Goal: Task Accomplishment & Management: Complete application form

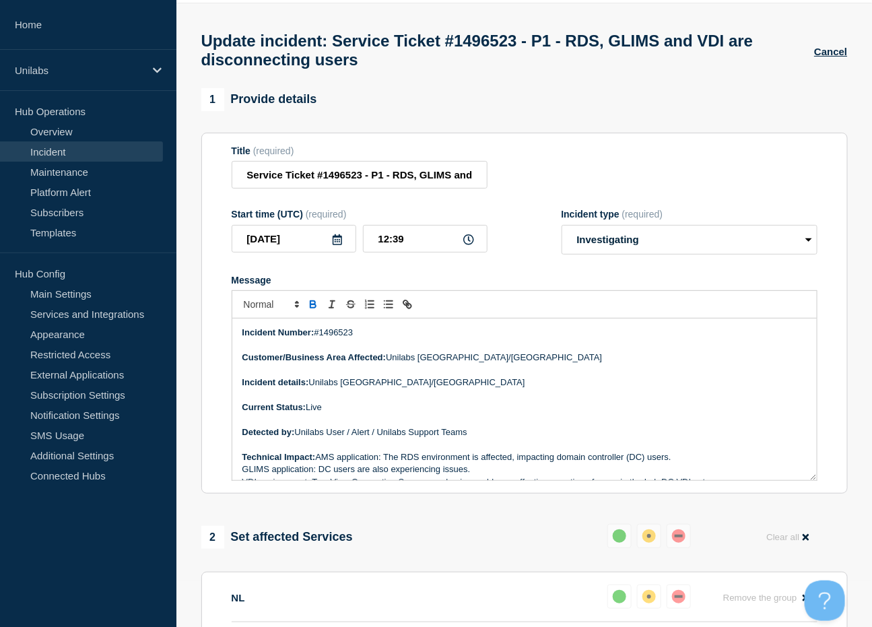
scroll to position [67, 0]
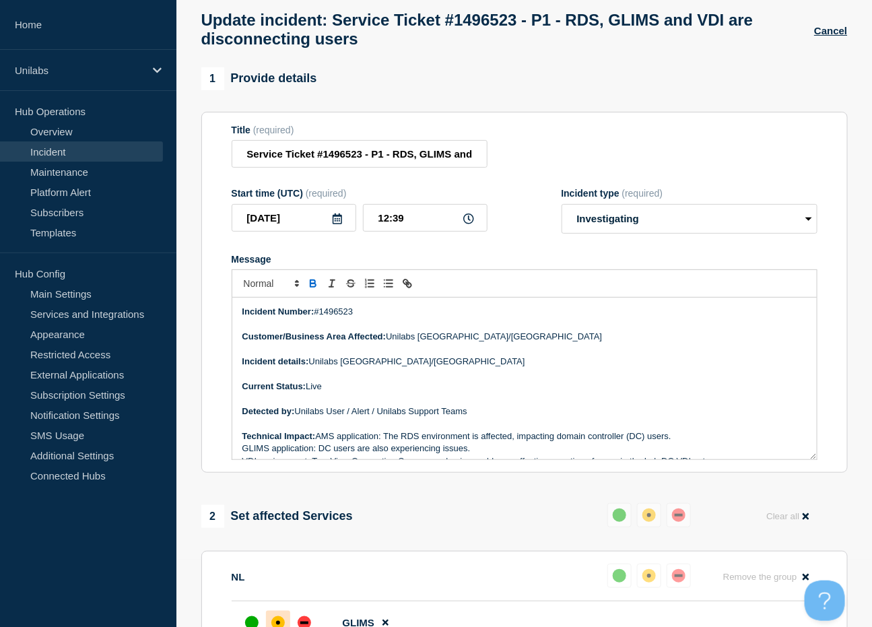
click at [466, 224] on icon at bounding box center [468, 218] width 11 height 11
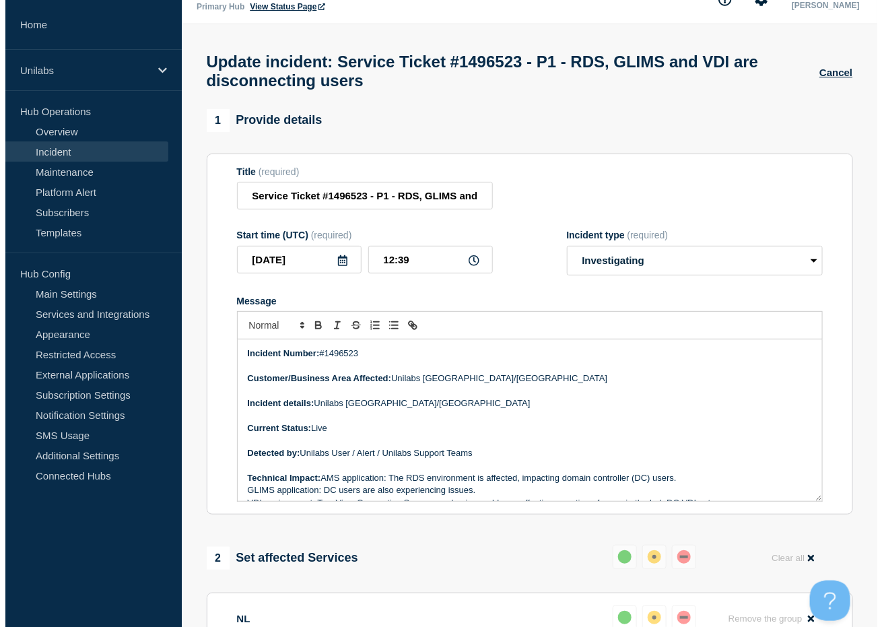
scroll to position [0, 0]
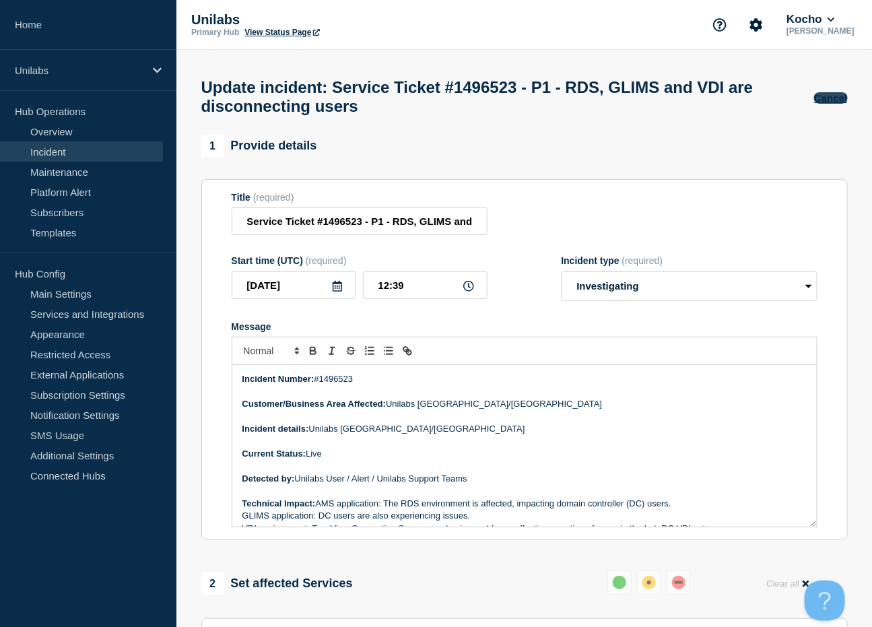
click at [825, 101] on button "Cancel" at bounding box center [830, 97] width 33 height 11
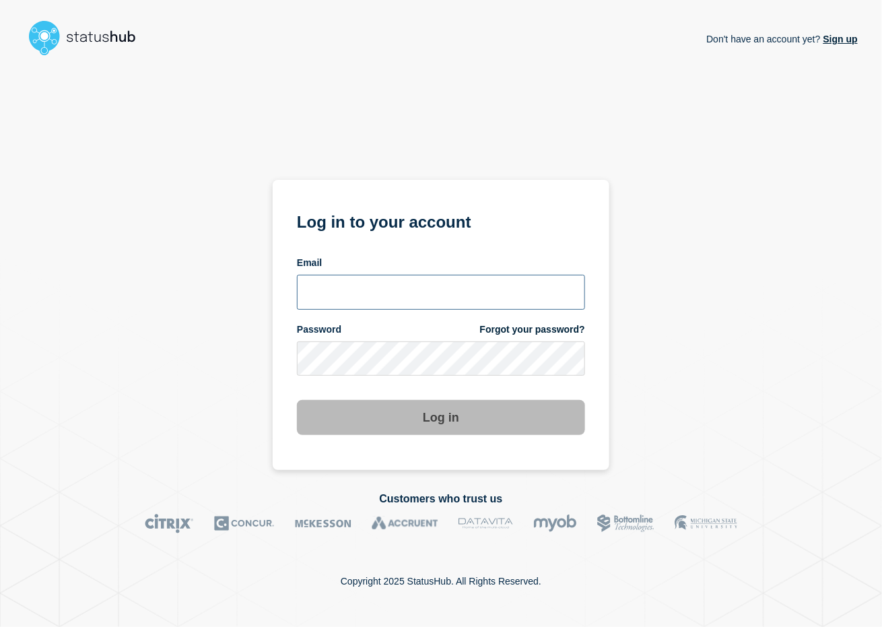
type input "[PERSON_NAME][EMAIL_ADDRESS][PERSON_NAME][DOMAIN_NAME]"
click at [452, 417] on button "Log in" at bounding box center [441, 417] width 288 height 35
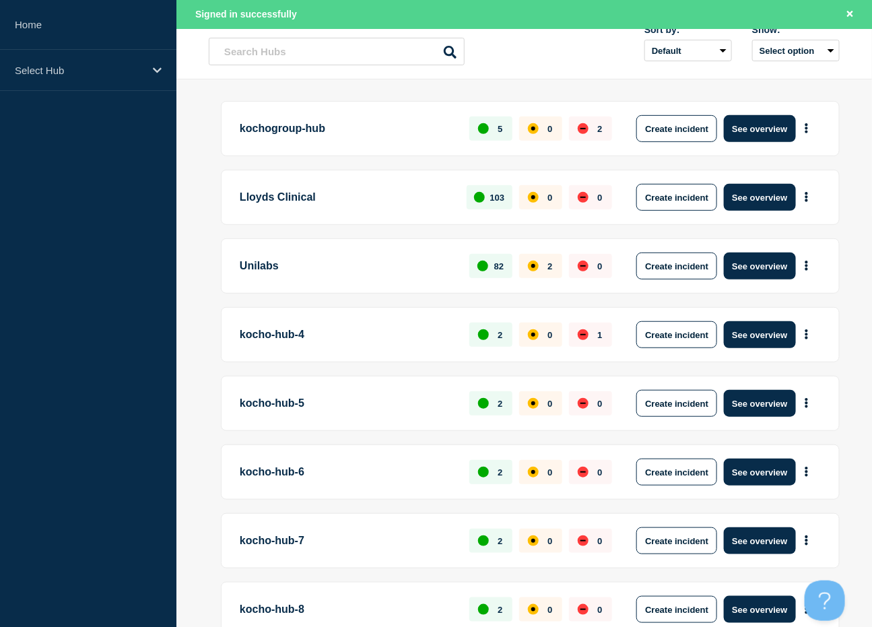
scroll to position [135, 0]
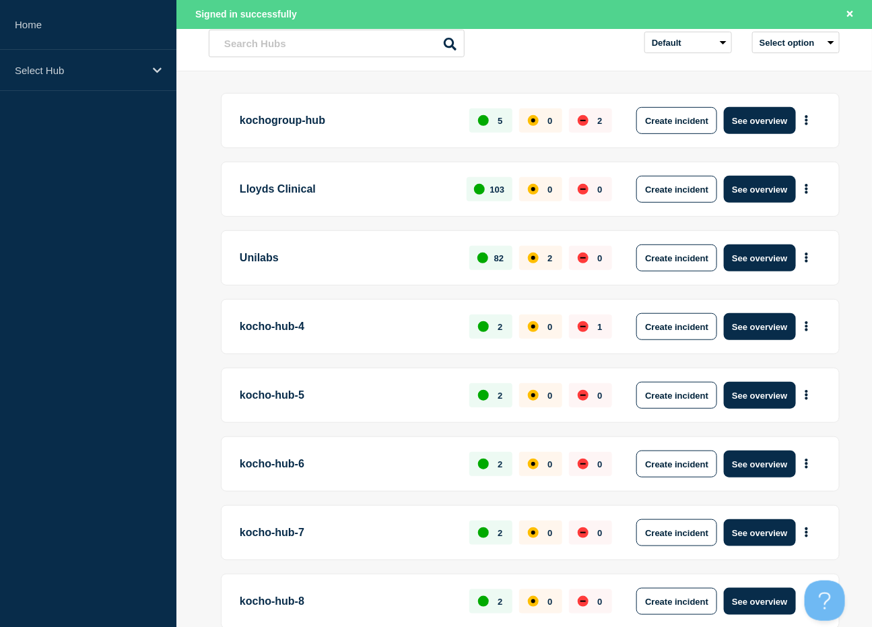
click at [424, 256] on p "Unilabs" at bounding box center [347, 257] width 214 height 27
click at [770, 261] on button "See overview" at bounding box center [759, 257] width 71 height 27
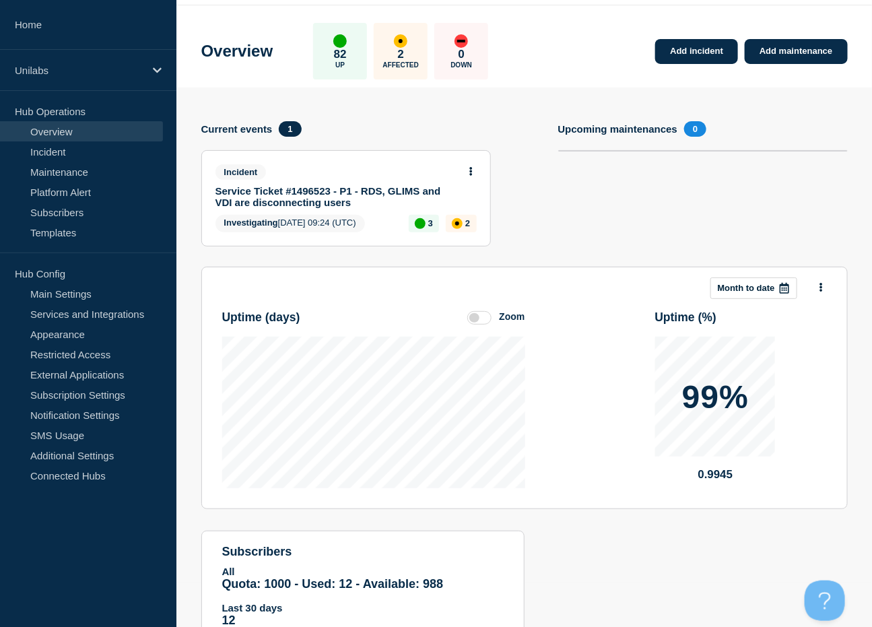
scroll to position [67, 0]
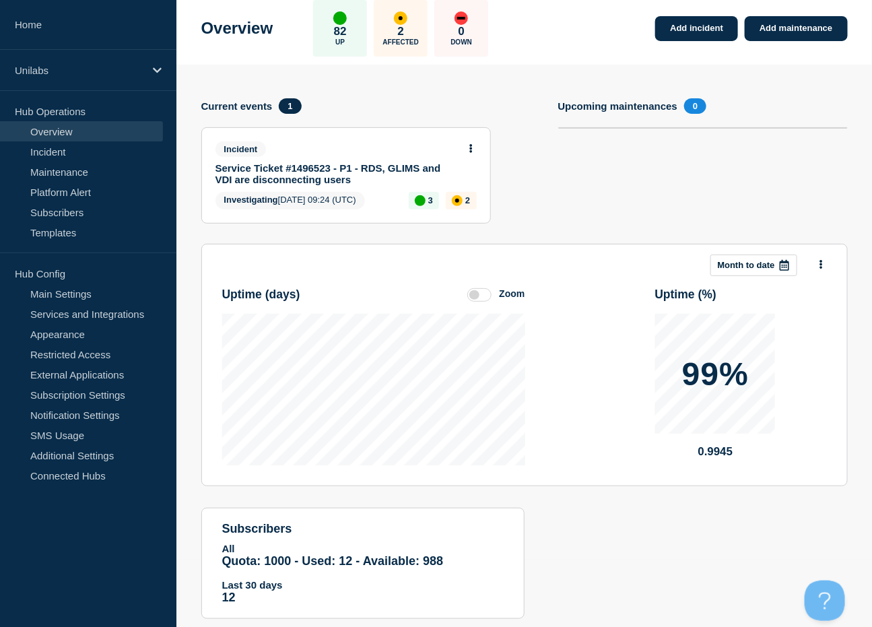
click at [694, 111] on span "0" at bounding box center [695, 105] width 22 height 15
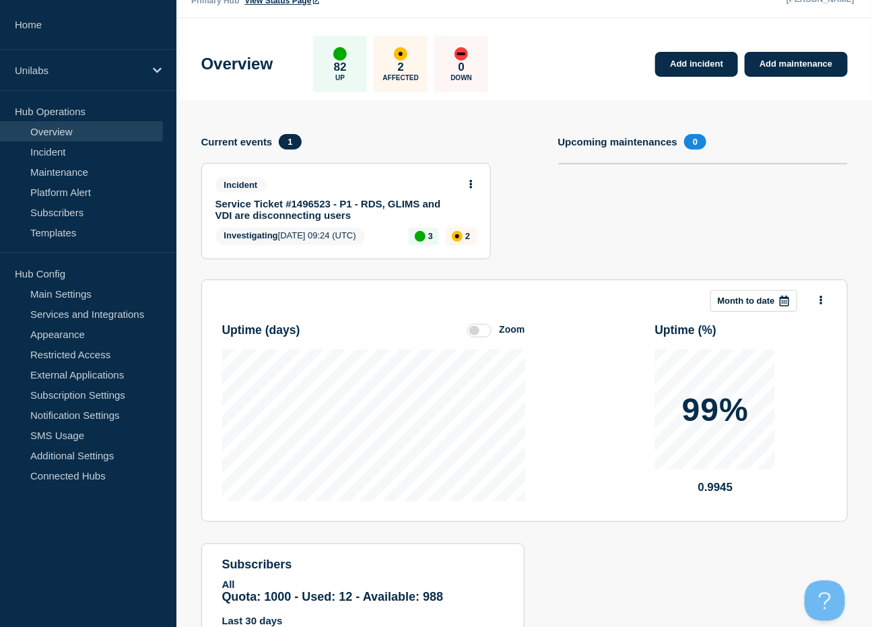
scroll to position [0, 0]
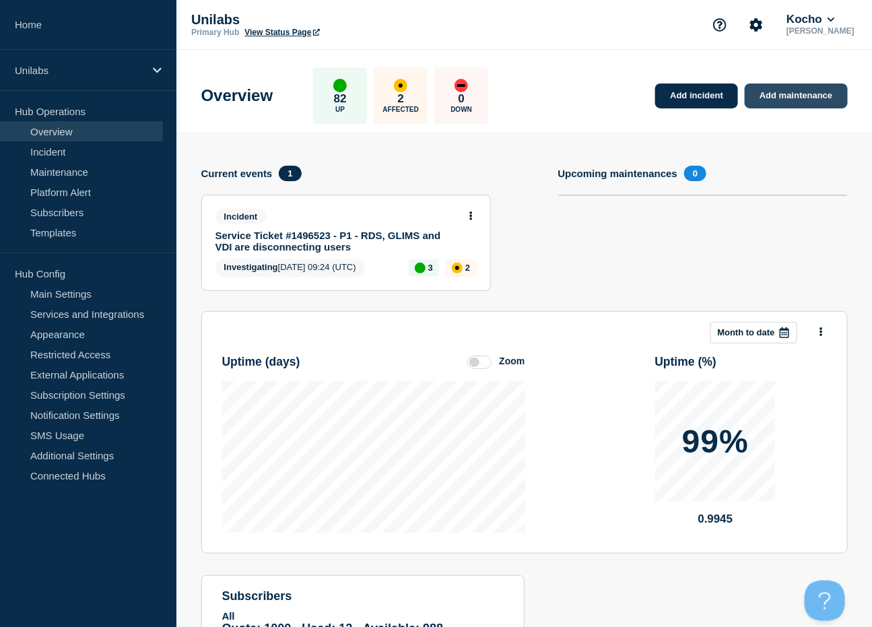
click at [801, 102] on link "Add maintenance" at bounding box center [796, 95] width 102 height 25
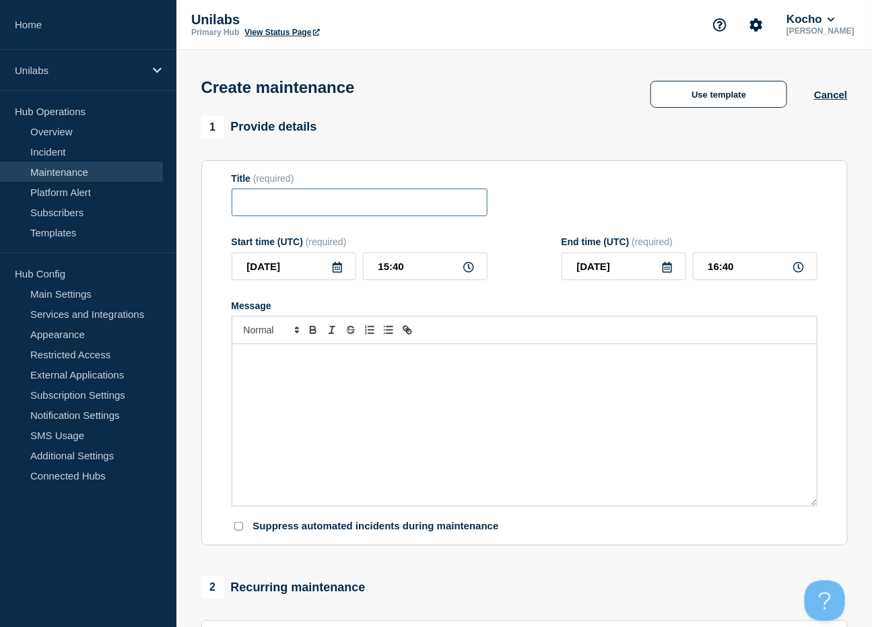
click at [395, 208] on input "Title" at bounding box center [360, 203] width 256 height 28
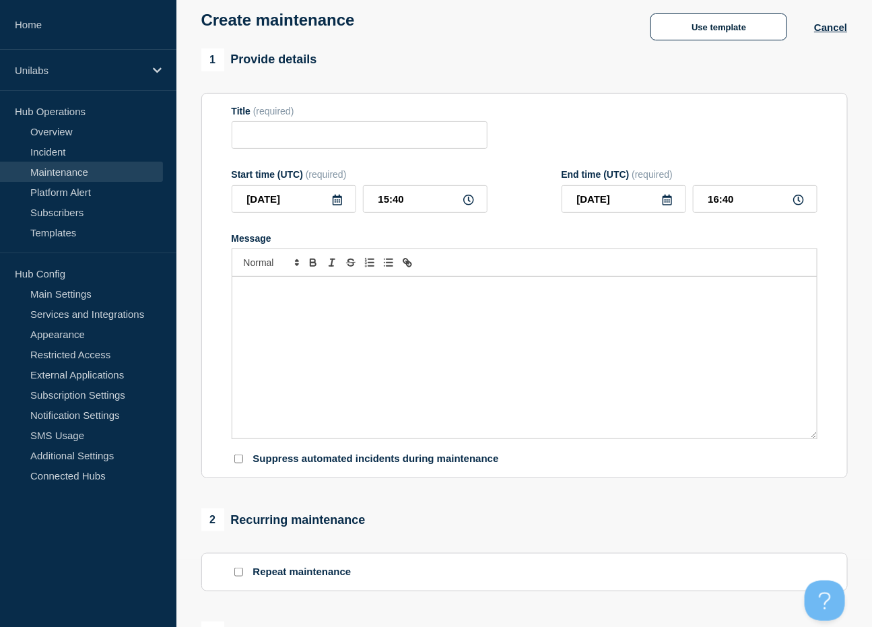
click at [838, 30] on button "Cancel" at bounding box center [830, 27] width 33 height 11
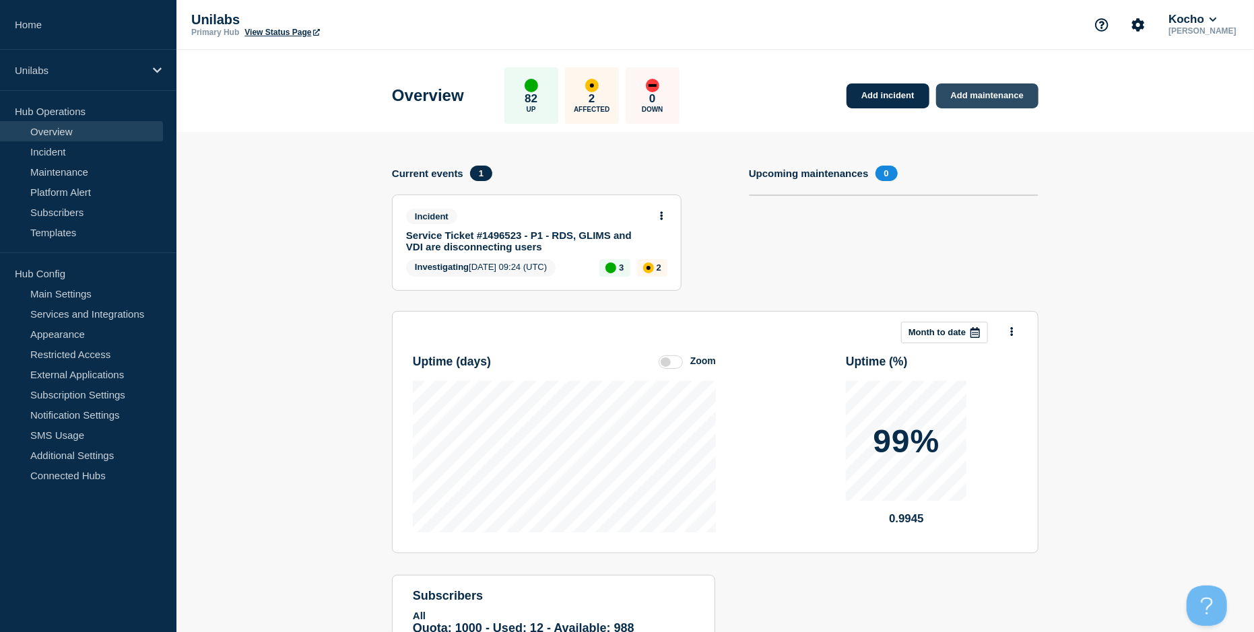
click at [881, 97] on link "Add maintenance" at bounding box center [987, 95] width 102 height 25
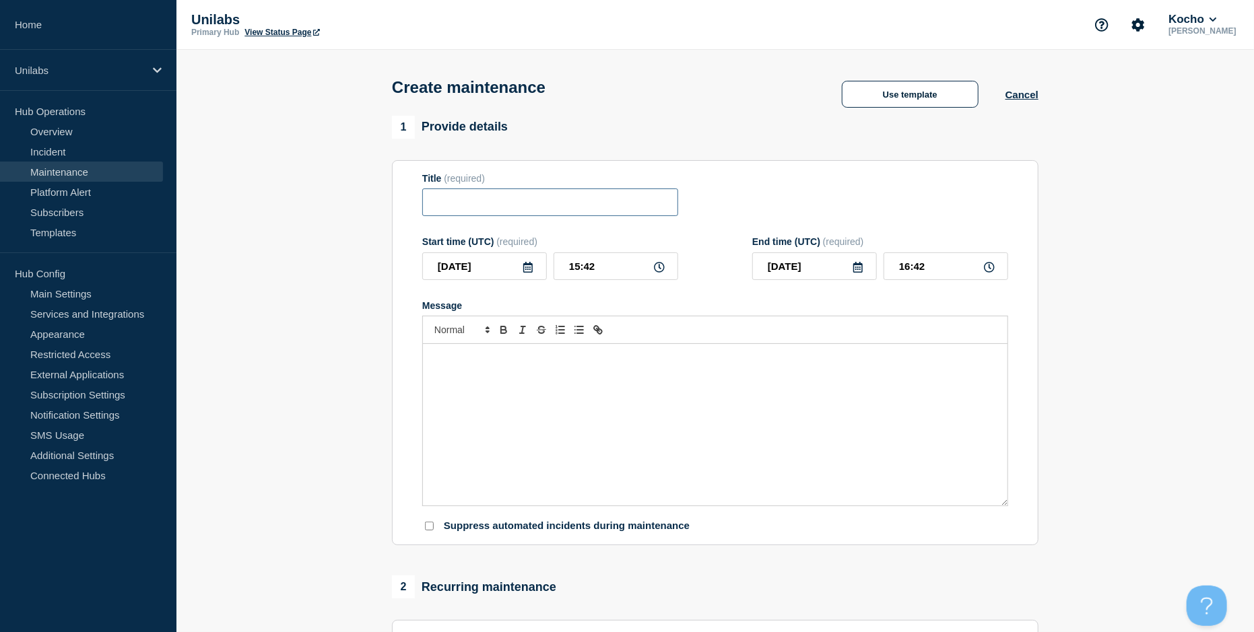
click at [487, 207] on input "Title" at bounding box center [550, 203] width 256 height 28
click at [713, 469] on div "Message" at bounding box center [715, 425] width 584 height 162
click at [530, 207] on input "Title" at bounding box center [550, 203] width 256 height 28
paste input "Service Ticket #1496523 - P1 - RDS, GLIMS and VDI are disconnecting users"
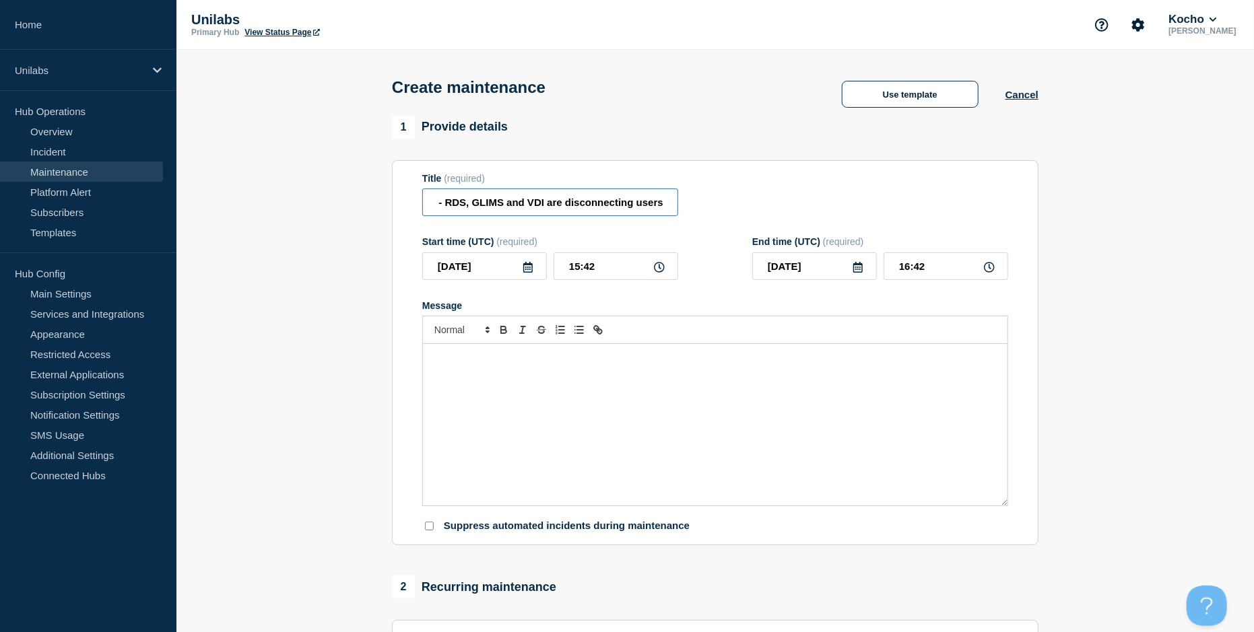
type input "Service Ticket #1496523 - P1 - RDS, GLIMS and VDI are disconnecting users"
click at [740, 428] on div "Message" at bounding box center [715, 425] width 584 height 162
click at [525, 273] on icon at bounding box center [527, 267] width 11 height 11
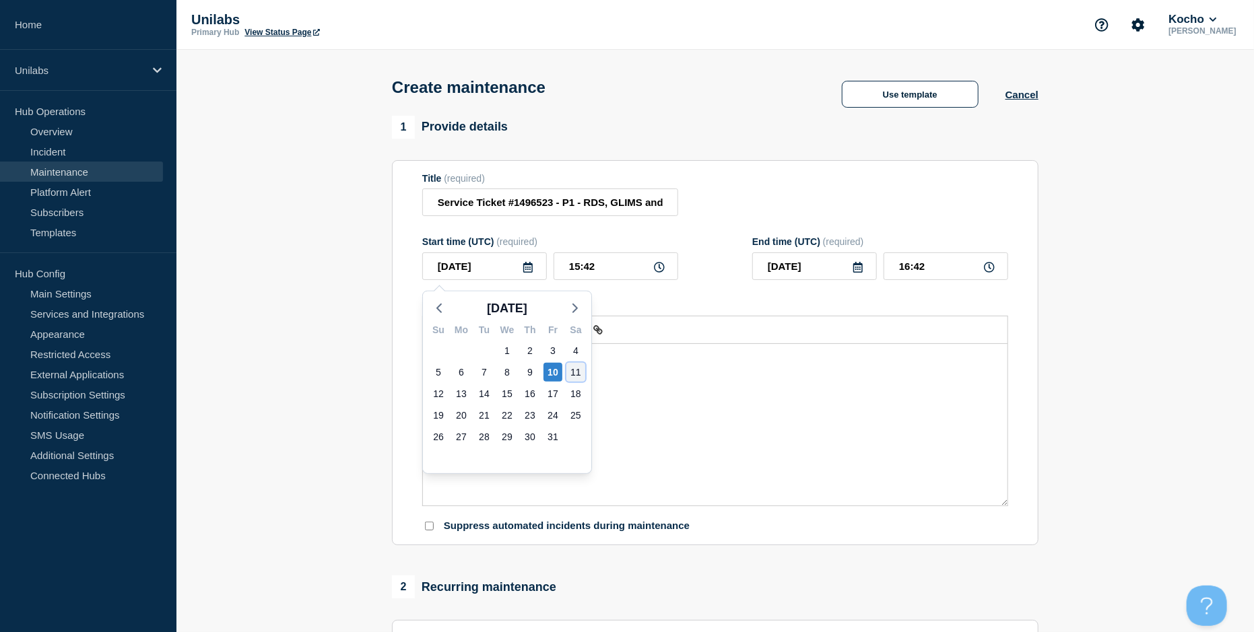
click at [578, 374] on div "11" at bounding box center [575, 372] width 19 height 19
type input "[DATE]"
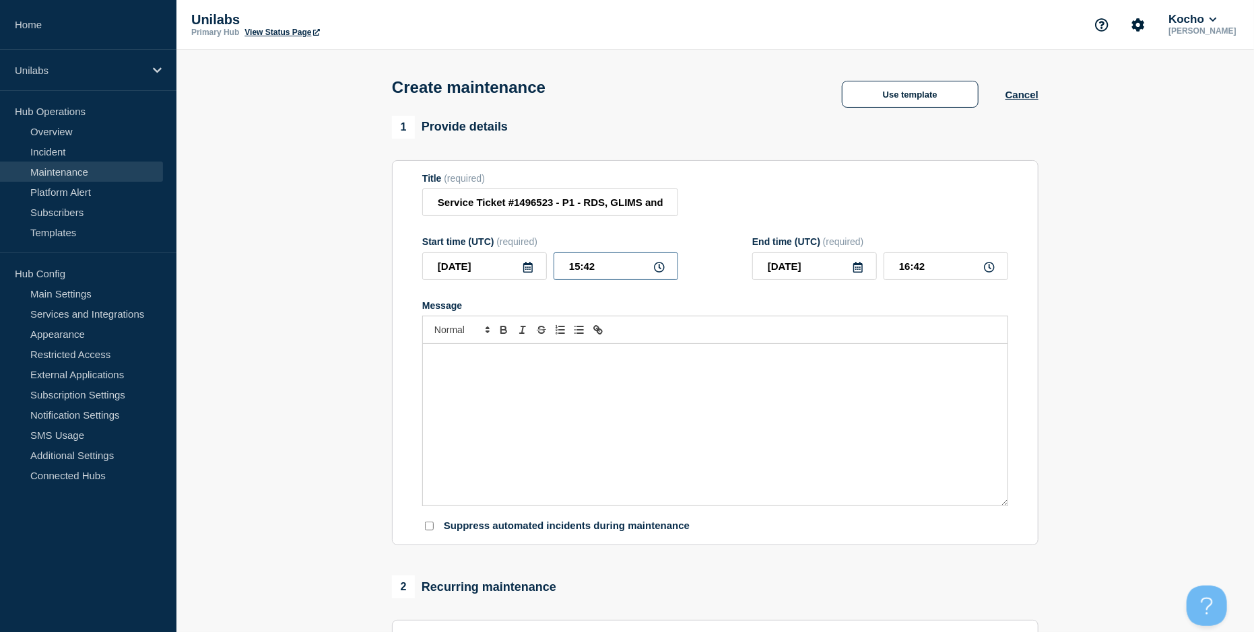
drag, startPoint x: 605, startPoint y: 271, endPoint x: 562, endPoint y: 269, distance: 43.1
click at [562, 269] on input "15:42" at bounding box center [615, 266] width 125 height 28
type input "12:00"
type input "13:00"
click at [477, 246] on div "Start time (UTC) (required)" at bounding box center [550, 241] width 256 height 11
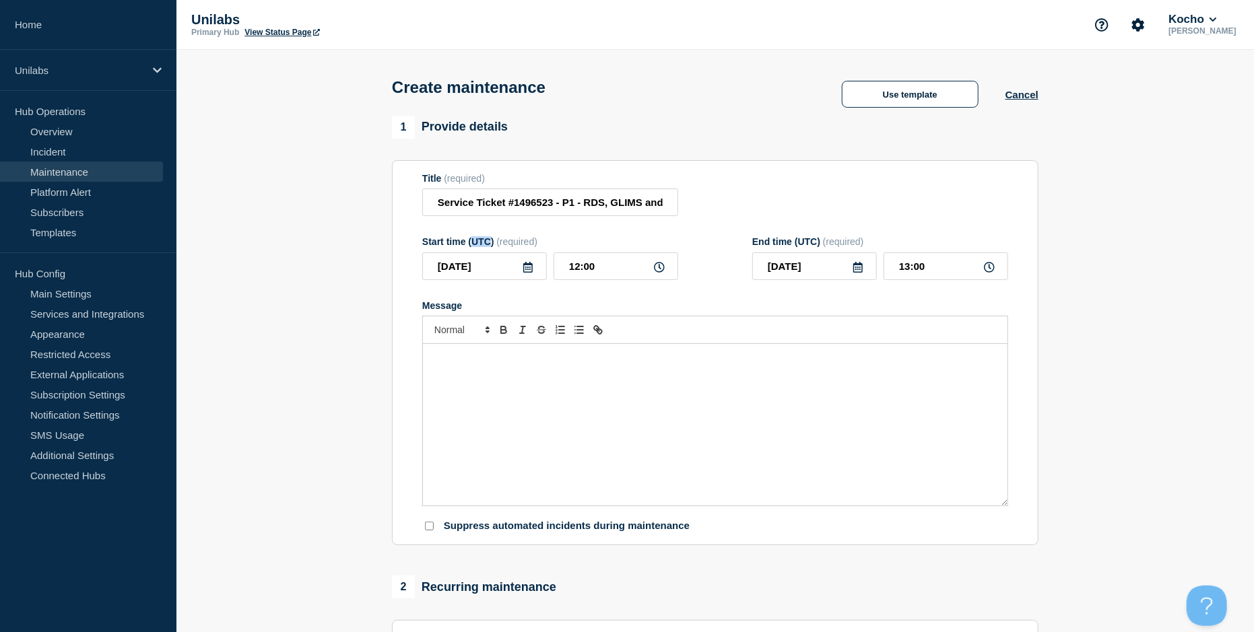
click at [477, 246] on div "Start time (UTC) (required)" at bounding box center [550, 241] width 256 height 11
click at [574, 267] on input "12:00" at bounding box center [615, 266] width 125 height 28
type input "13:00"
click at [881, 269] on input "14:00" at bounding box center [945, 266] width 125 height 28
click at [805, 295] on form "Title (required) Service Ticket #1496523 - P1 - RDS, GLIMS and VDI are disconne…" at bounding box center [715, 353] width 586 height 360
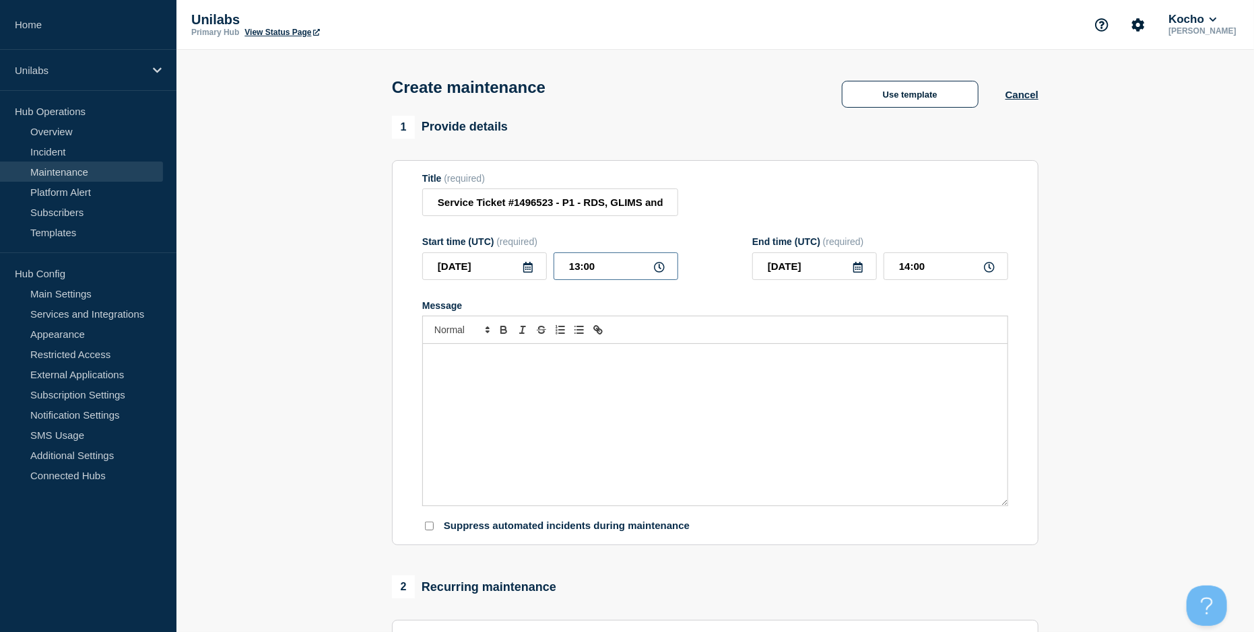
drag, startPoint x: 568, startPoint y: 268, endPoint x: 619, endPoint y: 269, distance: 51.2
click at [619, 269] on input "13:00" at bounding box center [615, 266] width 125 height 28
drag, startPoint x: 894, startPoint y: 268, endPoint x: 944, endPoint y: 268, distance: 49.8
click at [881, 268] on input "14:00" at bounding box center [945, 266] width 125 height 28
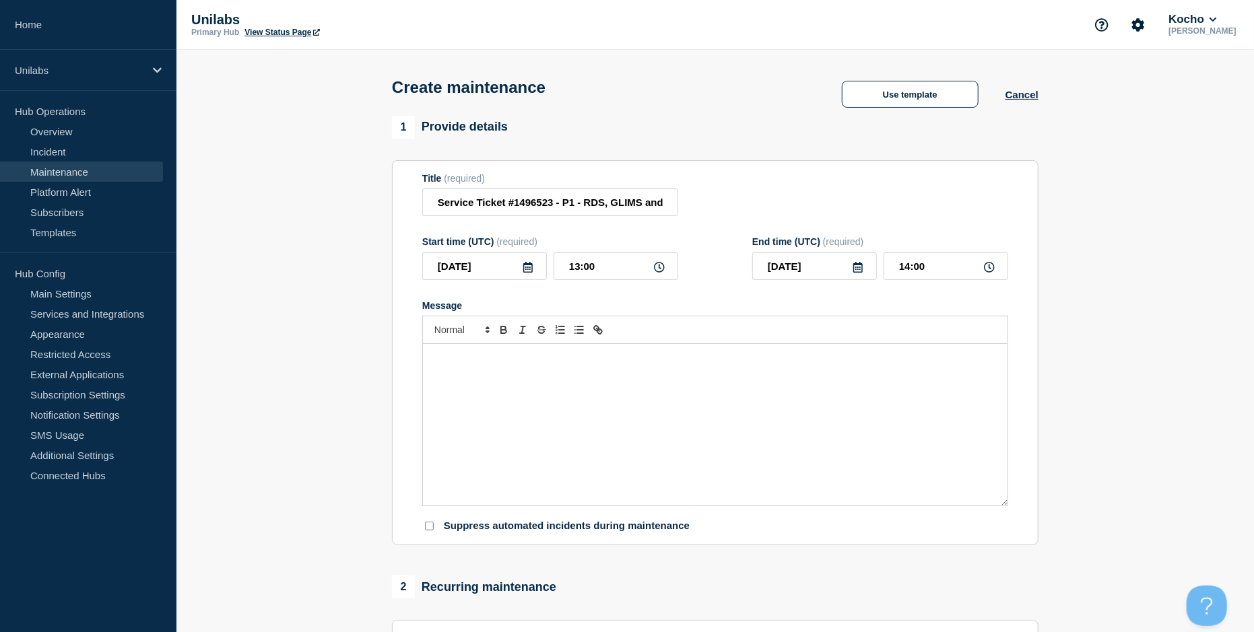
click at [881, 297] on form "Title (required) Service Ticket #1496523 - P1 - RDS, GLIMS and VDI are disconne…" at bounding box center [715, 353] width 586 height 360
click at [881, 269] on input "14:00" at bounding box center [945, 266] width 125 height 28
type input "15:00"
click at [873, 358] on p "Message" at bounding box center [715, 358] width 564 height 12
click at [699, 394] on div "Message" at bounding box center [715, 425] width 584 height 162
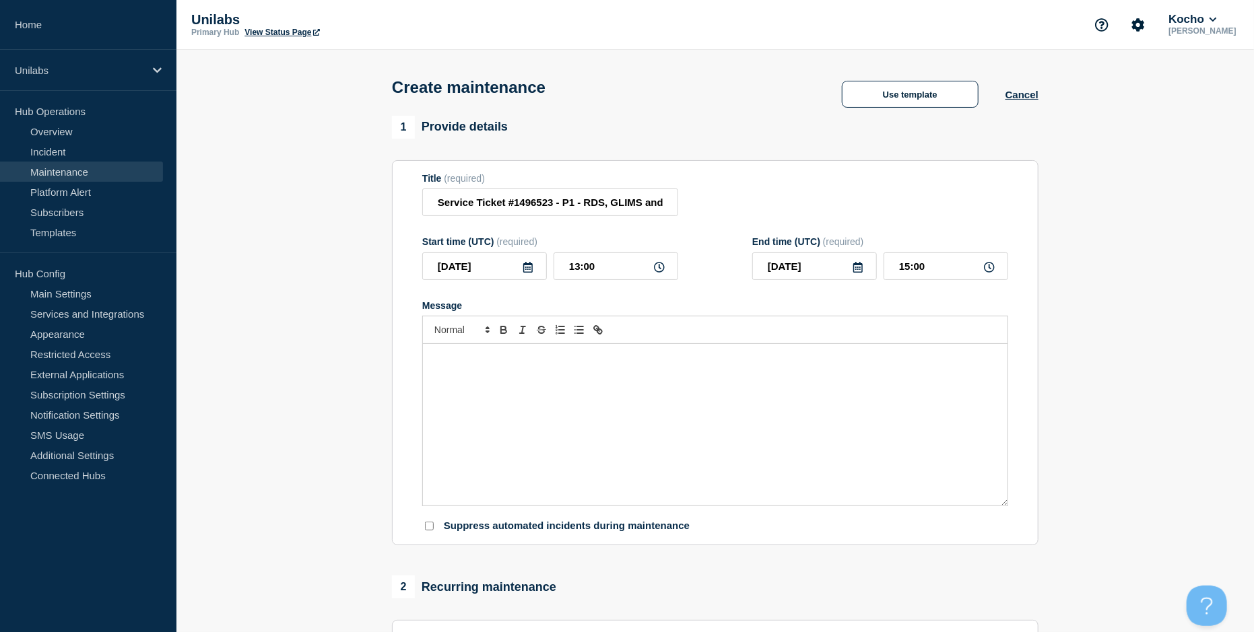
click at [505, 364] on p "Message" at bounding box center [715, 358] width 564 height 12
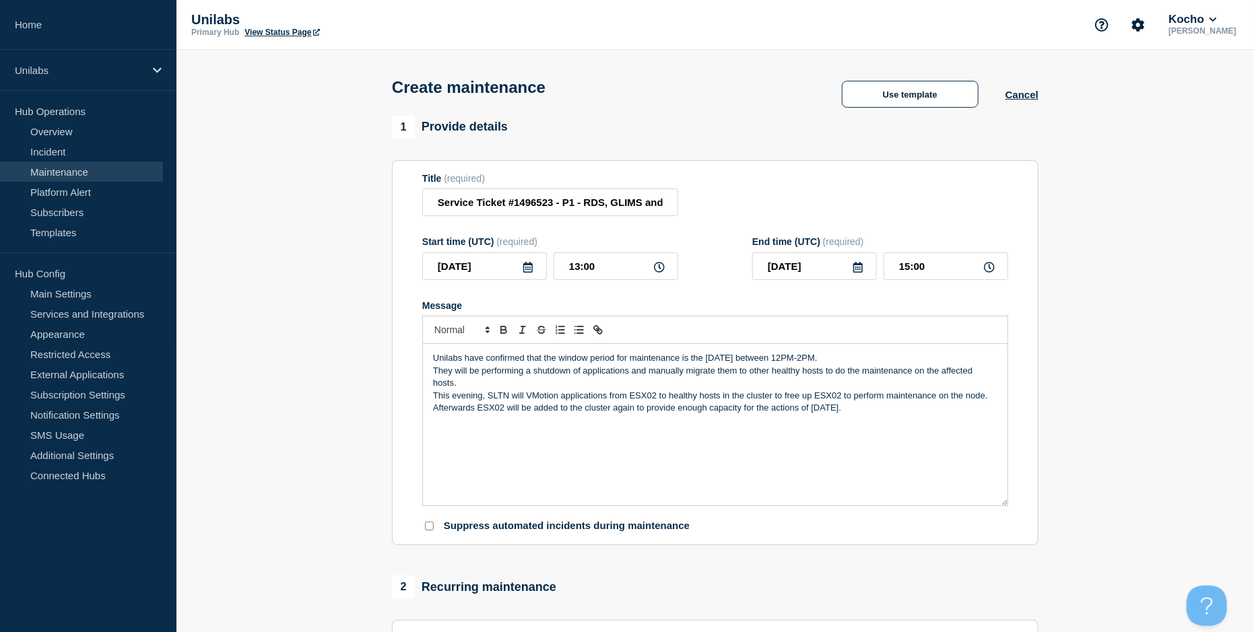
click at [840, 362] on p "Unilabs have confirmed that the window period for maintenance is the [DATE] bet…" at bounding box center [715, 358] width 564 height 12
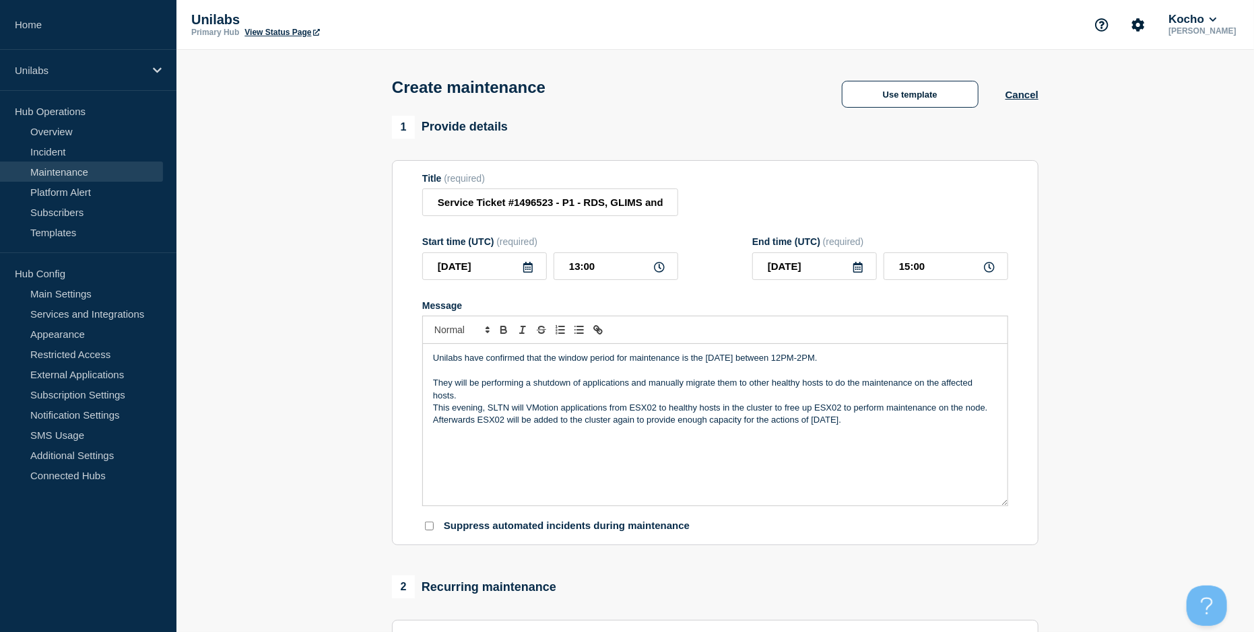
click at [473, 400] on p "They will be performing a shutdown of applications and manually migrate them to…" at bounding box center [715, 389] width 564 height 25
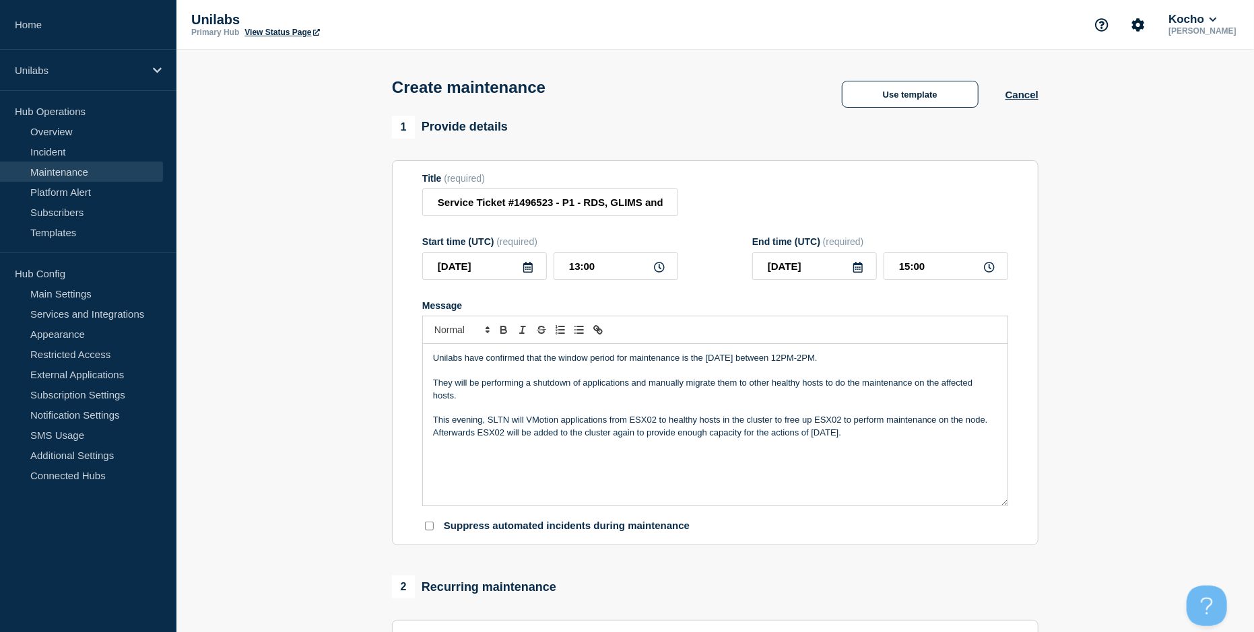
click at [881, 425] on p "This evening, SLTN will VMotion applications from ESX02 to healthy hosts in the…" at bounding box center [715, 426] width 564 height 25
click at [881, 421] on p "This evening, SLTN will VMotion applications from ESX02 to healthy hosts in the…" at bounding box center [715, 420] width 564 height 12
click at [881, 424] on p "This evening, SLTN will VMotion applications from ESX02 to healthy hosts in the…" at bounding box center [715, 420] width 564 height 12
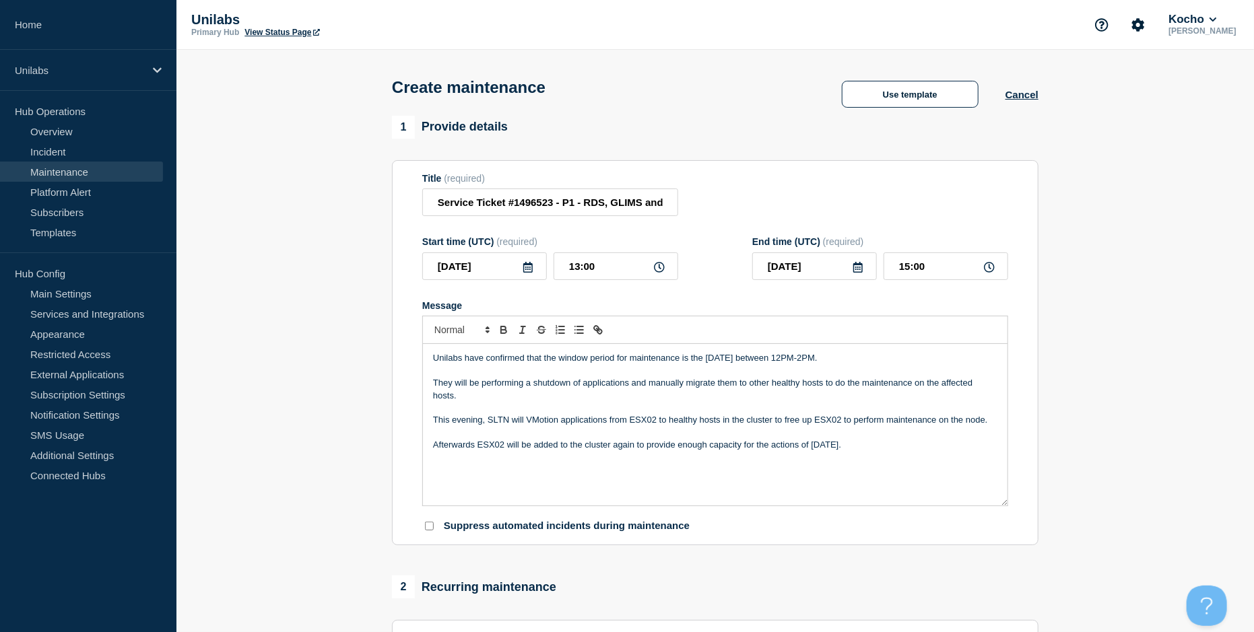
drag, startPoint x: 929, startPoint y: 459, endPoint x: 918, endPoint y: 462, distance: 11.9
click at [881, 459] on div "Unilabs have confirmed that the window period for maintenance is the [DATE] bet…" at bounding box center [715, 425] width 584 height 162
drag, startPoint x: 873, startPoint y: 454, endPoint x: 422, endPoint y: 360, distance: 460.1
click at [423, 360] on div "Unilabs have confirmed that the window period for maintenance is the [DATE] bet…" at bounding box center [715, 425] width 584 height 162
click at [579, 327] on line "Toggle bulleted list" at bounding box center [580, 327] width 6 height 0
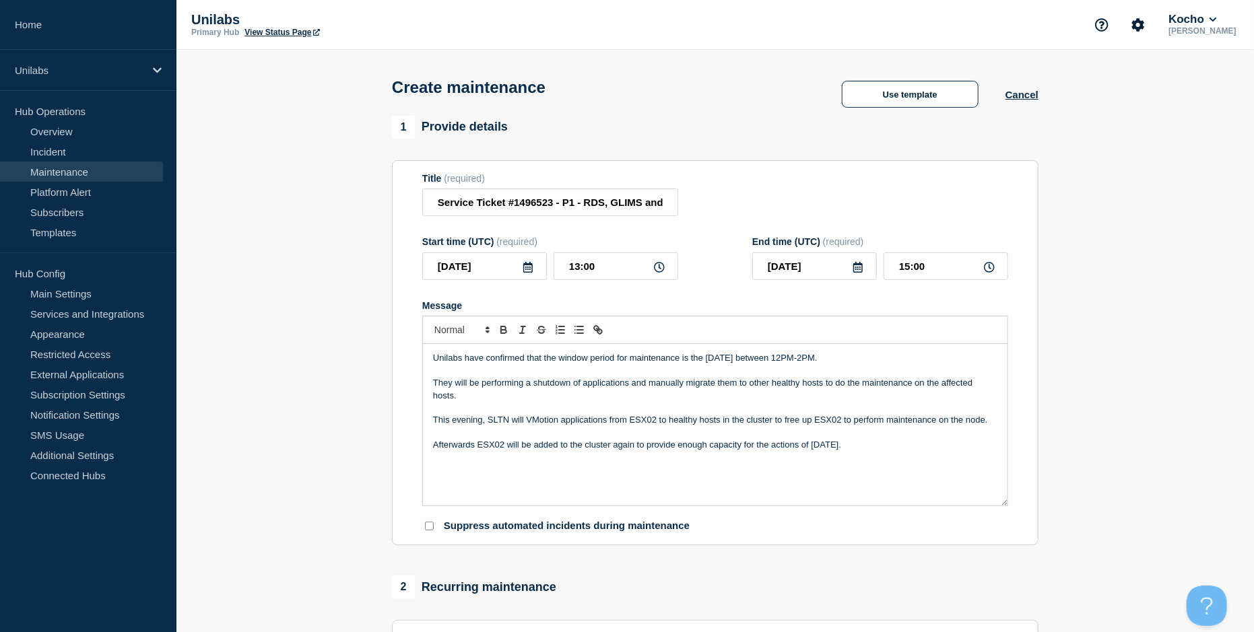
click at [543, 469] on div "Unilabs have confirmed that the window period for maintenance is the [DATE] bet…" at bounding box center [715, 425] width 584 height 162
click at [829, 362] on p "Unilabs have confirmed that the window period for maintenance is the [DATE] bet…" at bounding box center [715, 358] width 564 height 12
click at [839, 498] on div "Unilabs have confirmed that the window period for maintenance is the [DATE] bet…" at bounding box center [715, 425] width 584 height 162
drag, startPoint x: 467, startPoint y: 246, endPoint x: 483, endPoint y: 246, distance: 16.2
click at [483, 246] on div "Start time (UTC) (required)" at bounding box center [550, 241] width 256 height 11
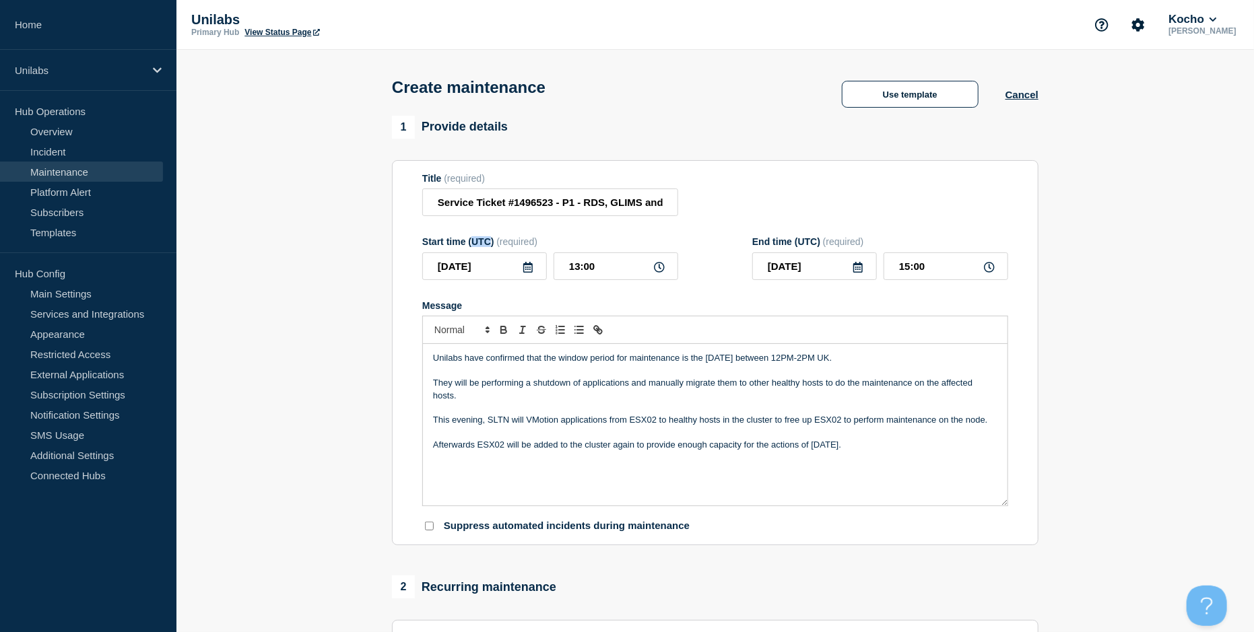
drag, startPoint x: 491, startPoint y: 246, endPoint x: 473, endPoint y: 246, distance: 18.2
click at [473, 246] on div "Start time (UTC) (required)" at bounding box center [550, 241] width 256 height 11
copy div "UTC"
click at [526, 301] on form "Title (required) Service Ticket #1496523 - P1 - RDS, GLIMS and VDI are disconne…" at bounding box center [715, 353] width 586 height 360
click at [487, 272] on input "[DATE]" at bounding box center [484, 266] width 125 height 28
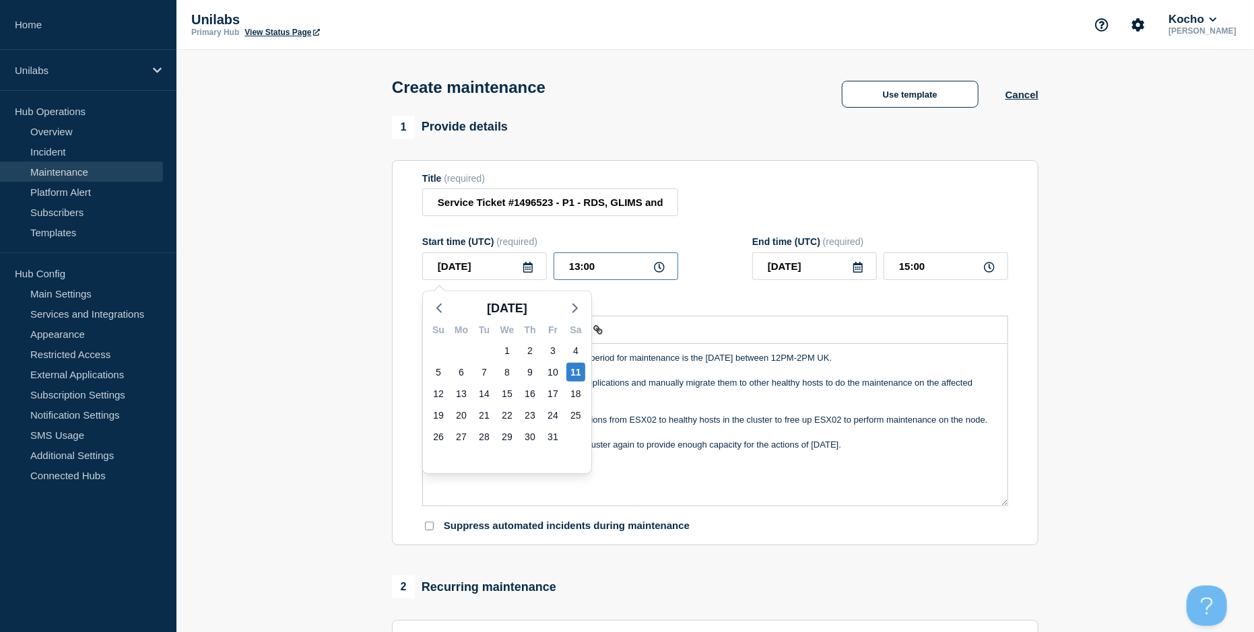
drag, startPoint x: 580, startPoint y: 267, endPoint x: 570, endPoint y: 267, distance: 10.1
click at [570, 267] on input "13:00" at bounding box center [615, 266] width 125 height 28
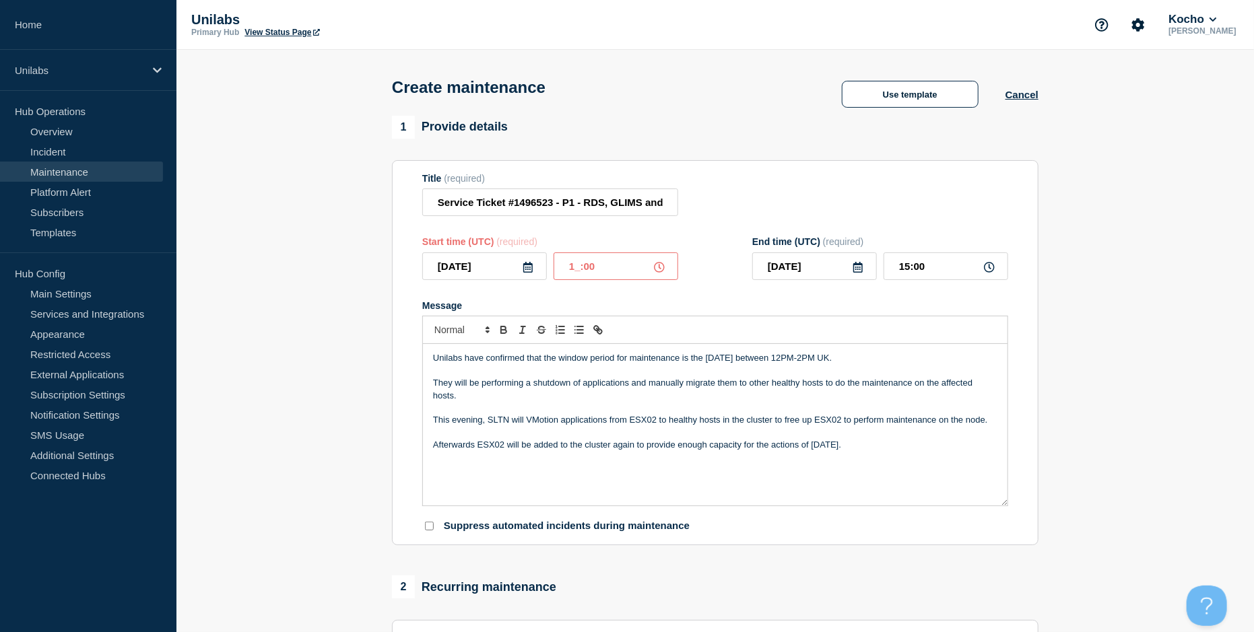
type input "11:00"
type input "13:00"
click at [881, 334] on div at bounding box center [715, 330] width 586 height 28
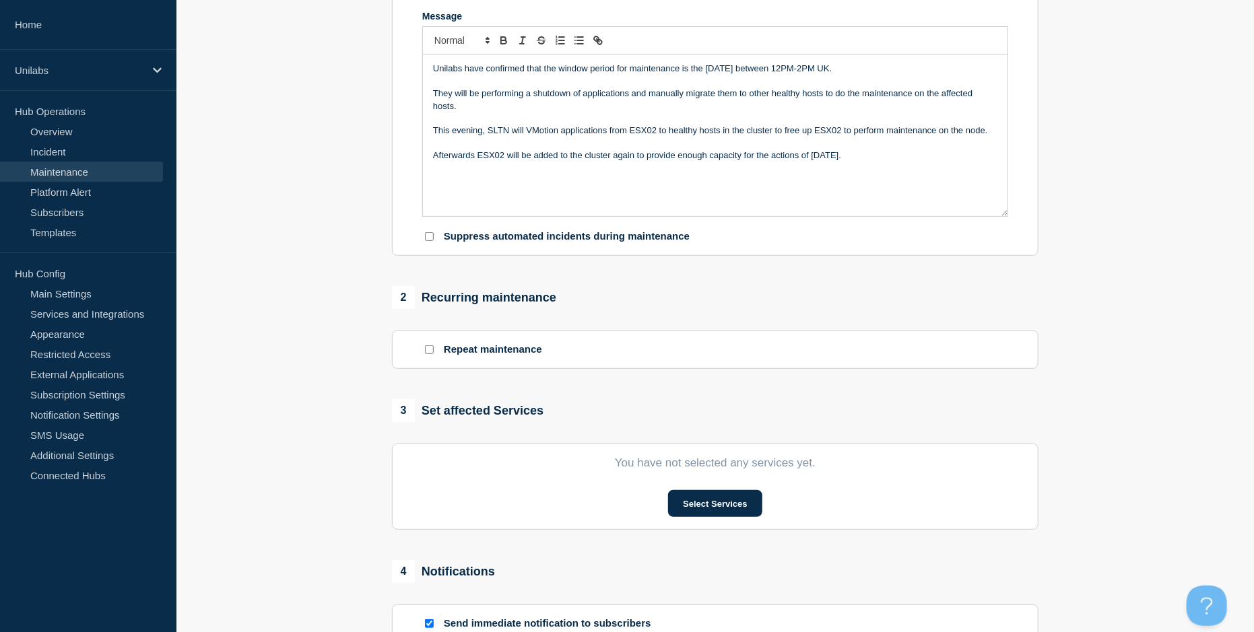
scroll to position [336, 0]
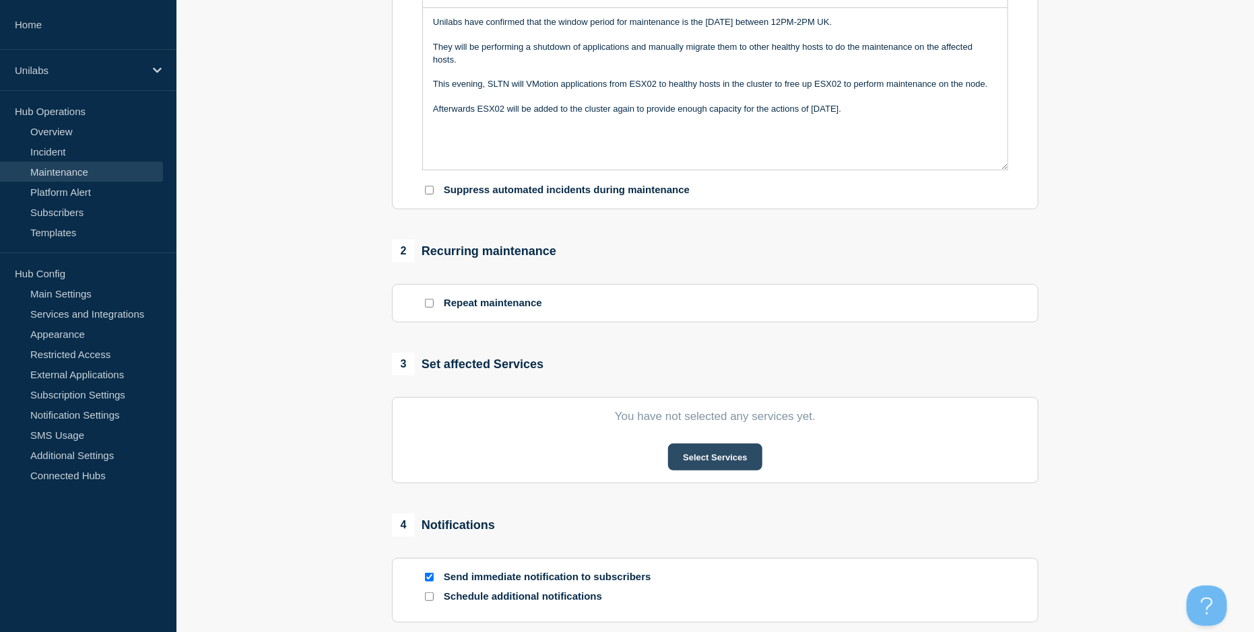
click at [691, 460] on button "Select Services" at bounding box center [715, 457] width 94 height 27
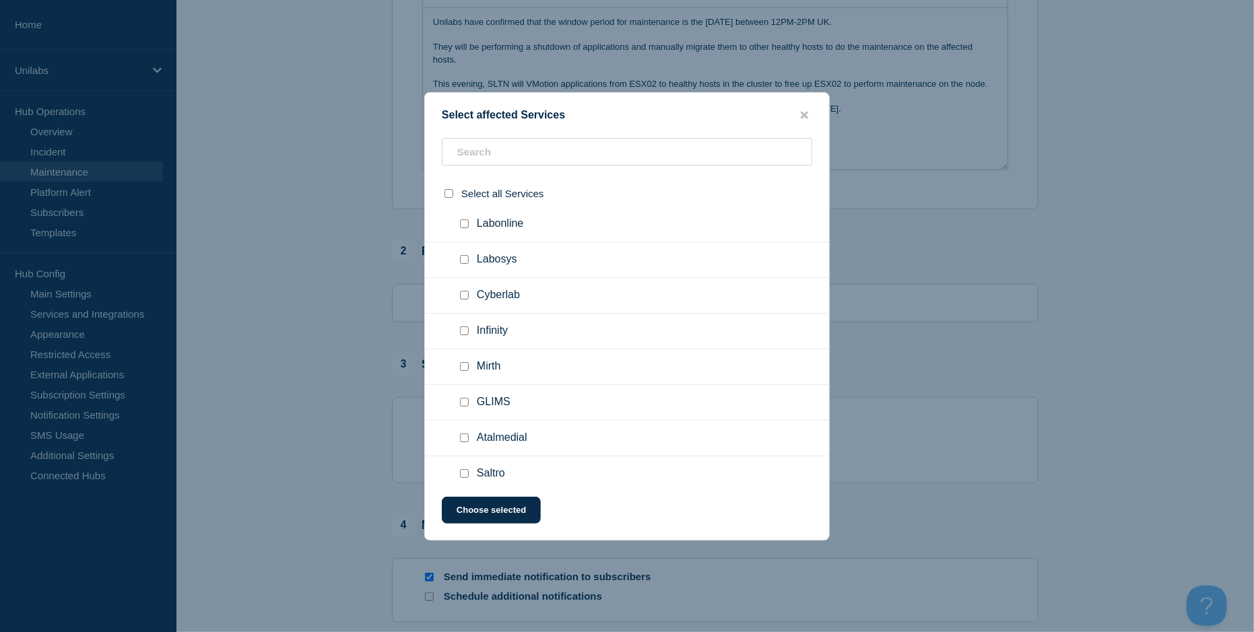
scroll to position [1212, 0]
click at [467, 377] on input "GLIMS checkbox" at bounding box center [464, 372] width 9 height 9
checkbox input "true"
click at [467, 413] on input "Atalmedial checkbox" at bounding box center [464, 408] width 9 height 9
checkbox input "true"
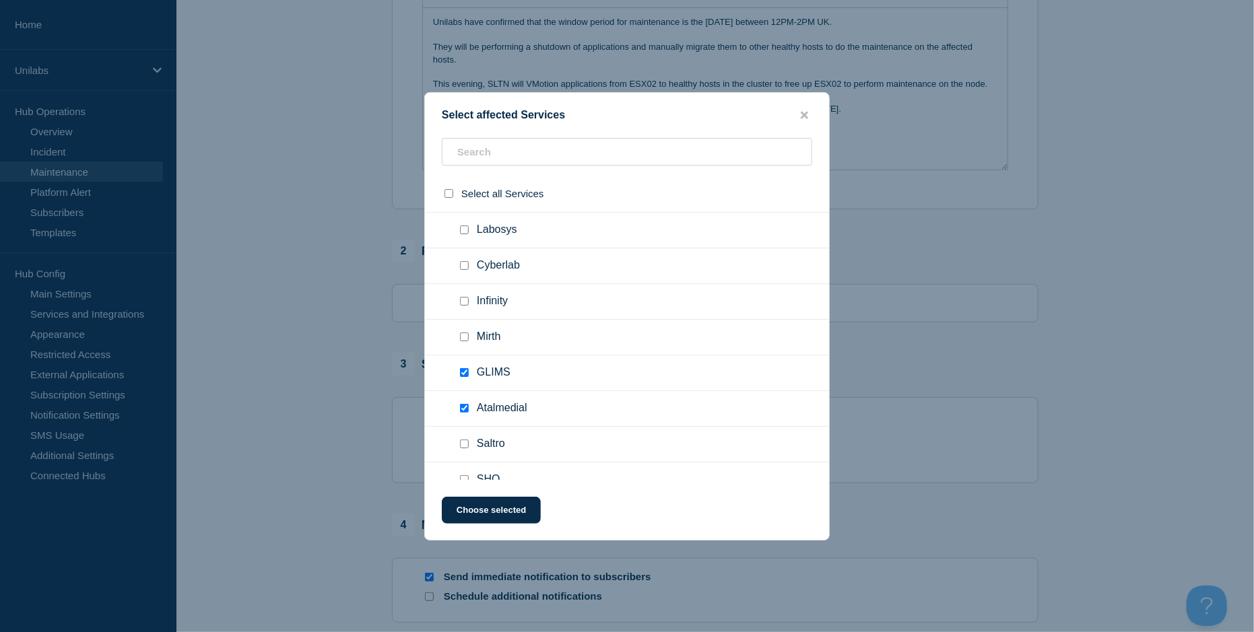
click at [465, 448] on input "Saltro checkbox" at bounding box center [464, 444] width 9 height 9
checkbox input "true"
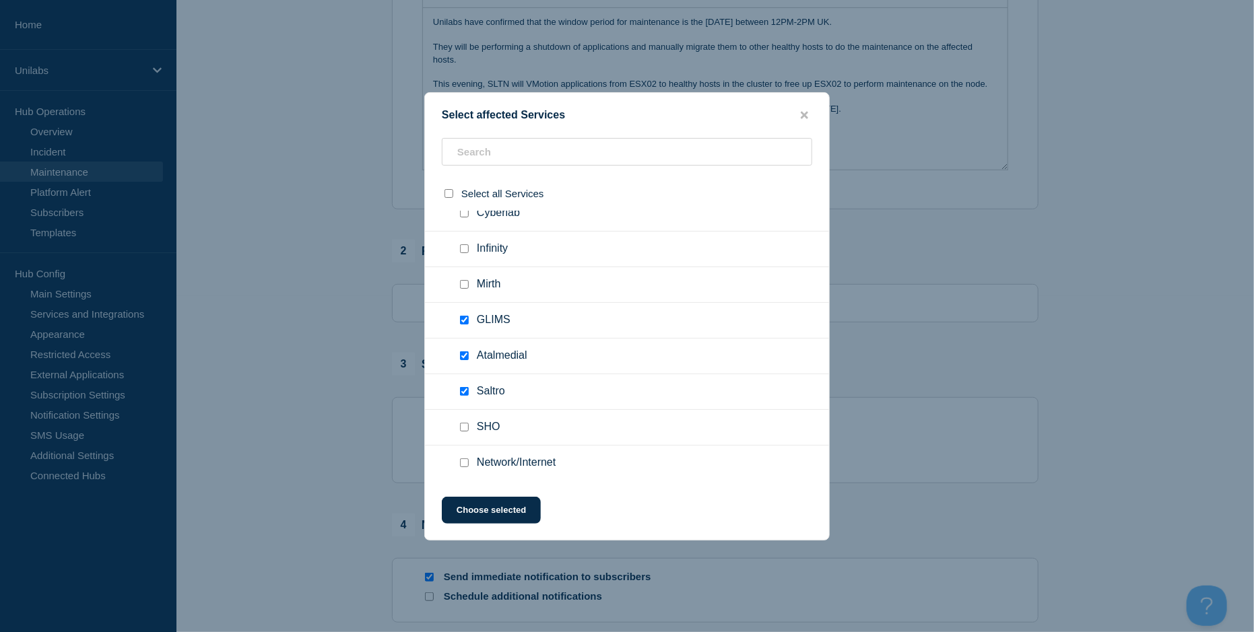
scroll to position [1346, 0]
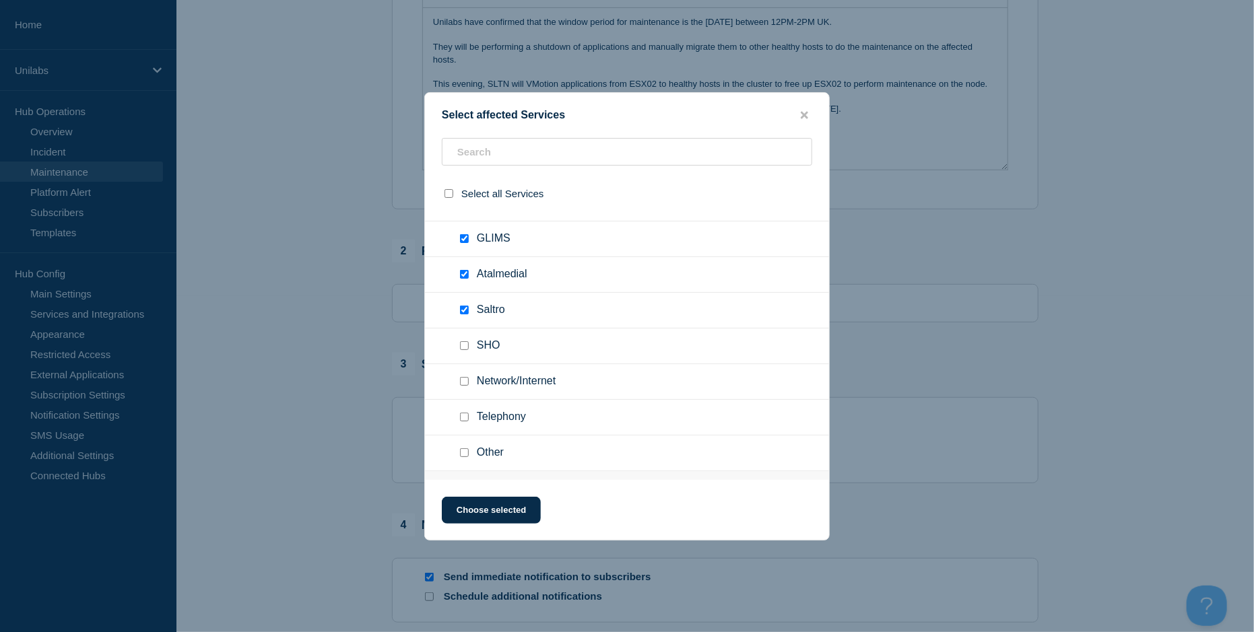
click at [462, 350] on input "SHO checkbox" at bounding box center [464, 345] width 9 height 9
checkbox input "true"
click at [467, 386] on input "Network/Internet checkbox" at bounding box center [464, 381] width 9 height 9
checkbox input "true"
click at [493, 510] on button "Choose selected" at bounding box center [491, 510] width 99 height 27
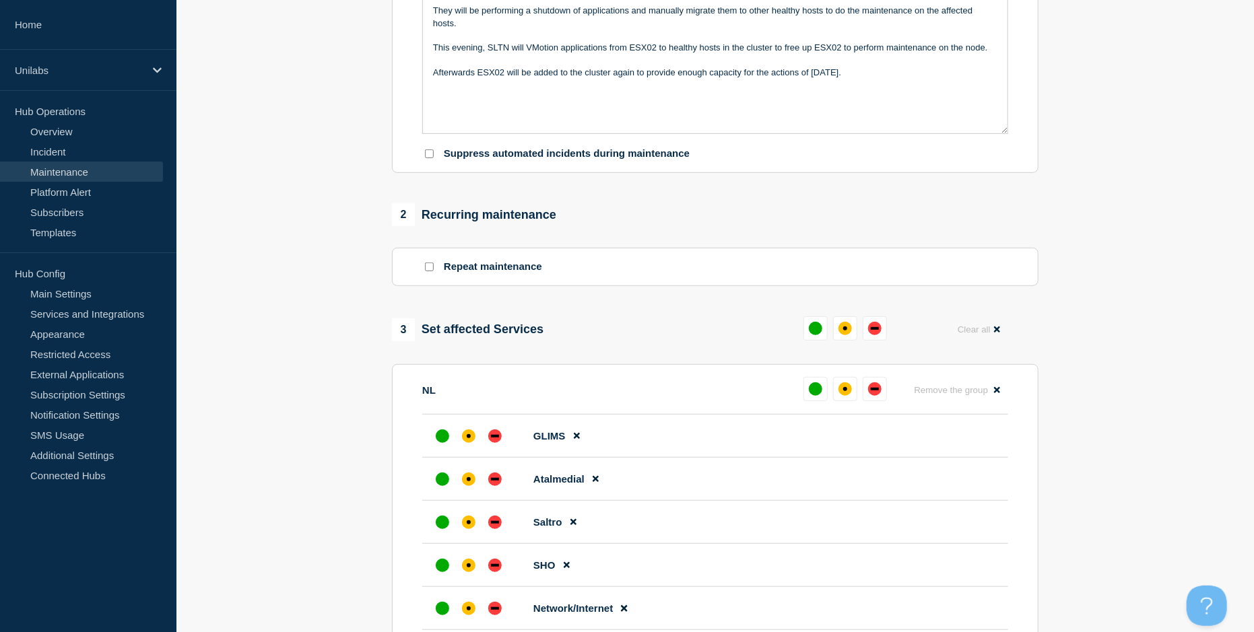
scroll to position [404, 0]
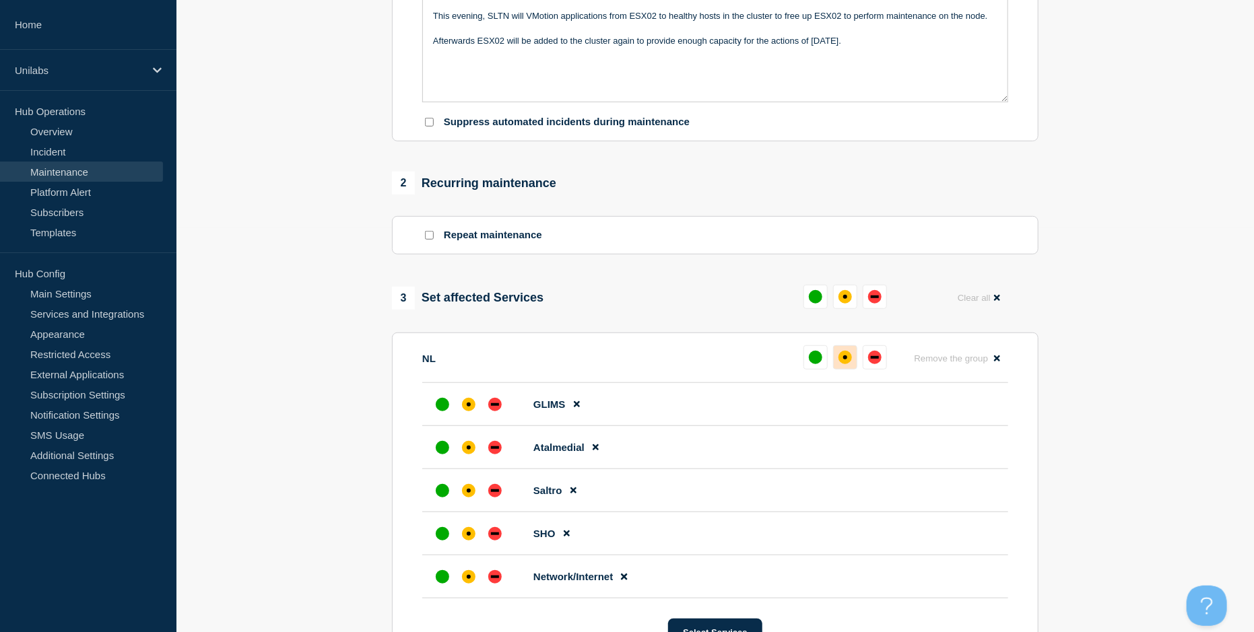
click at [848, 363] on div "affected" at bounding box center [844, 357] width 13 height 13
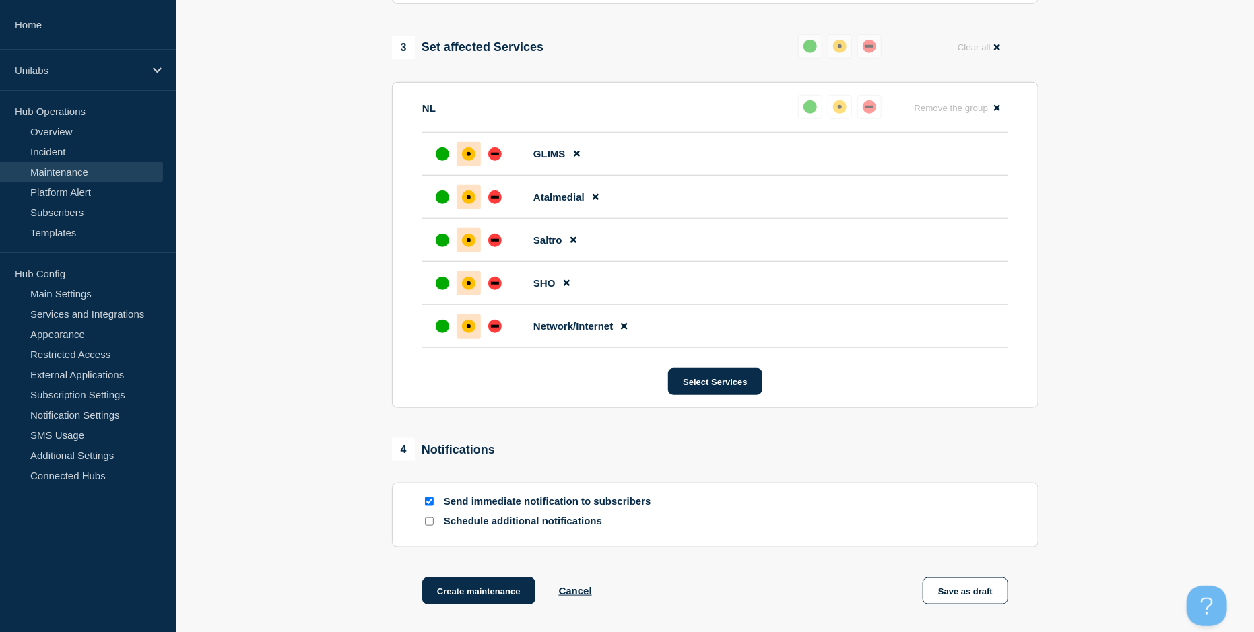
scroll to position [652, 0]
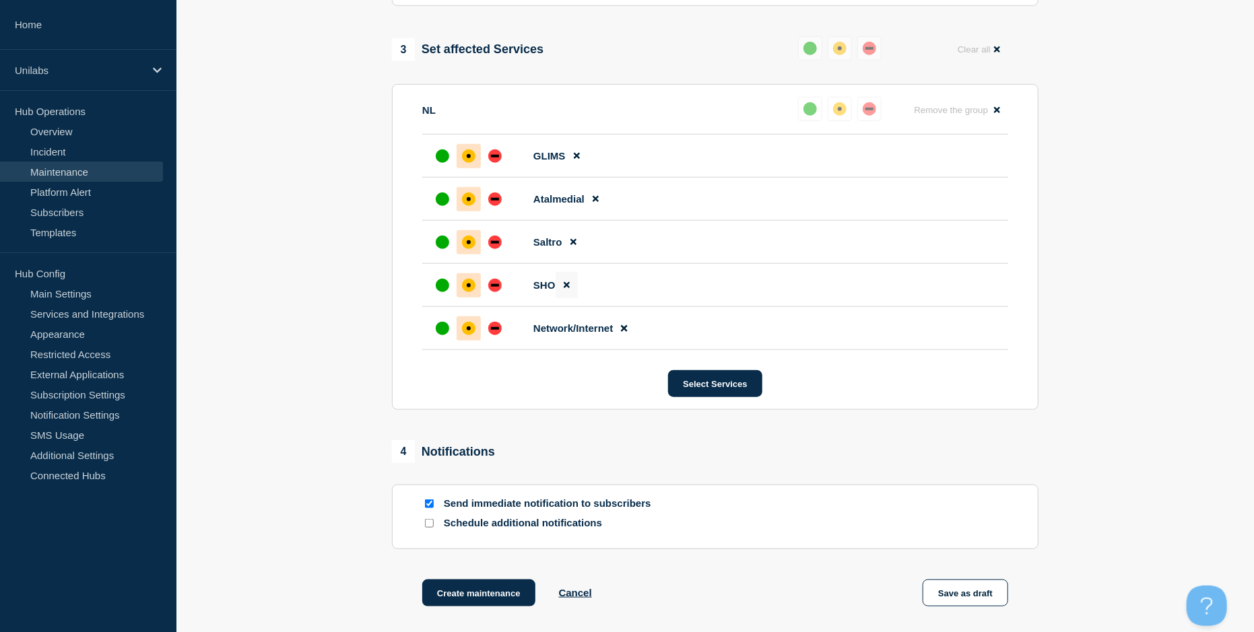
click at [566, 289] on icon at bounding box center [567, 286] width 6 height 6
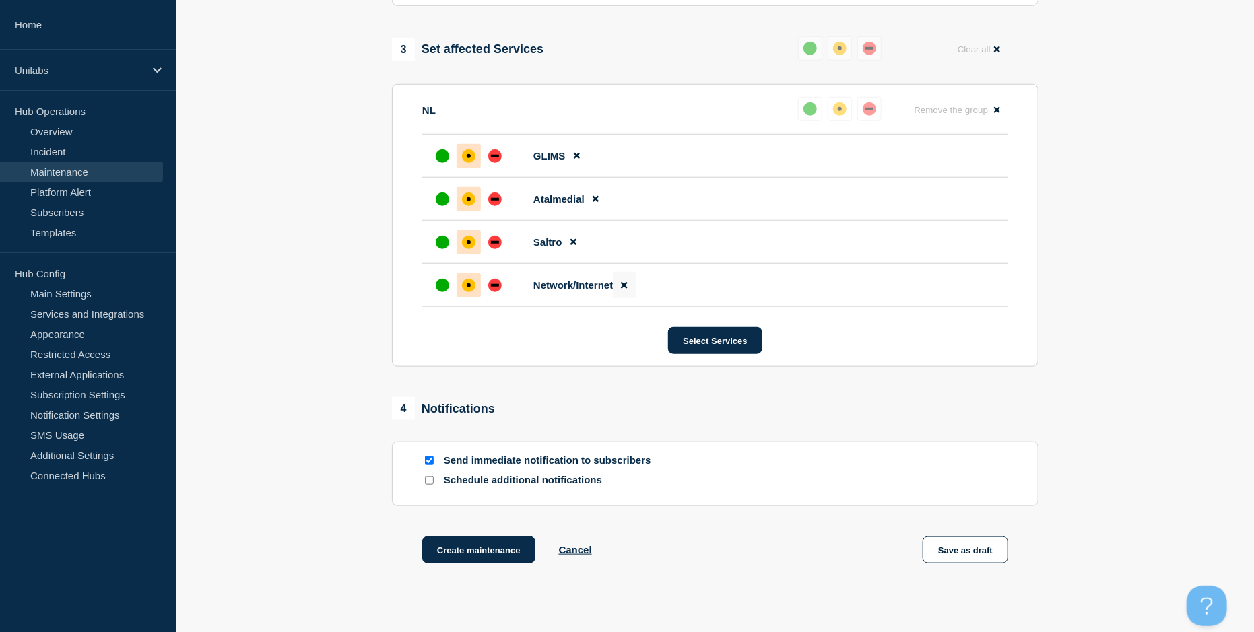
click at [621, 290] on icon at bounding box center [624, 285] width 6 height 9
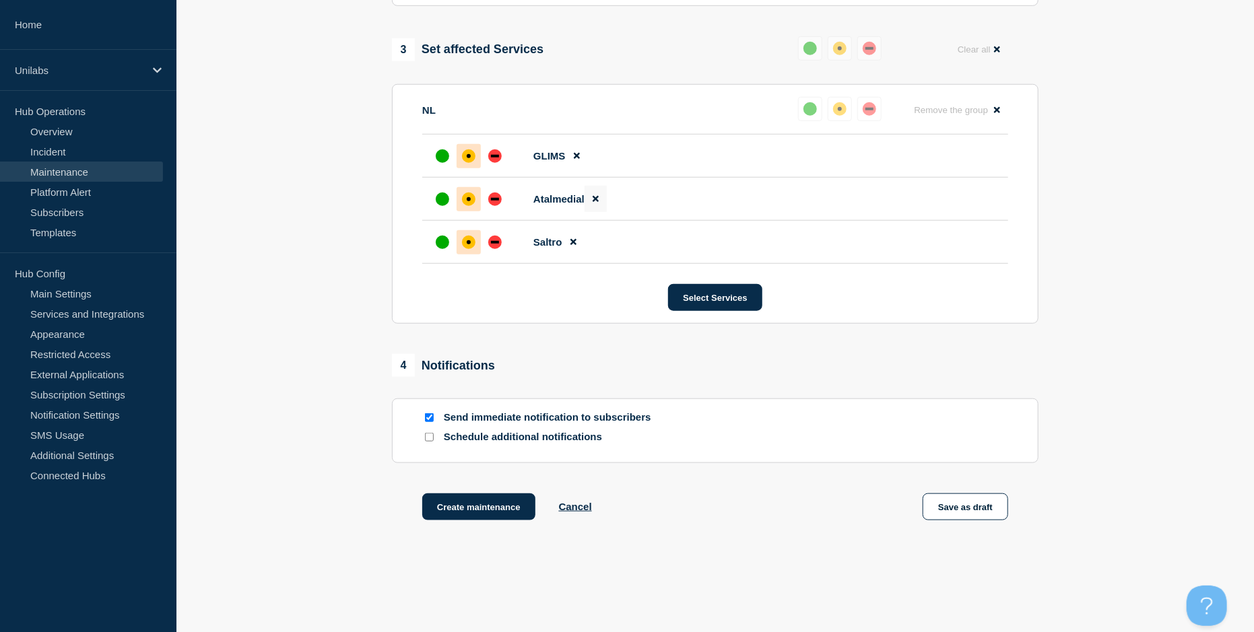
click at [596, 203] on icon at bounding box center [596, 199] width 6 height 9
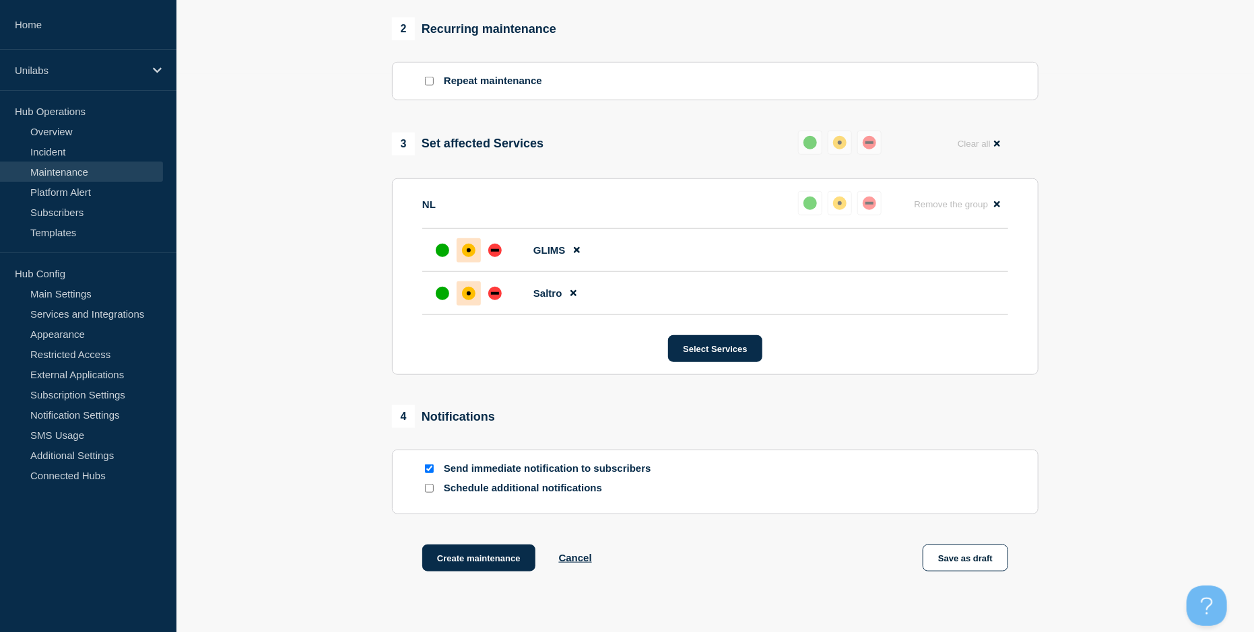
scroll to position [450, 0]
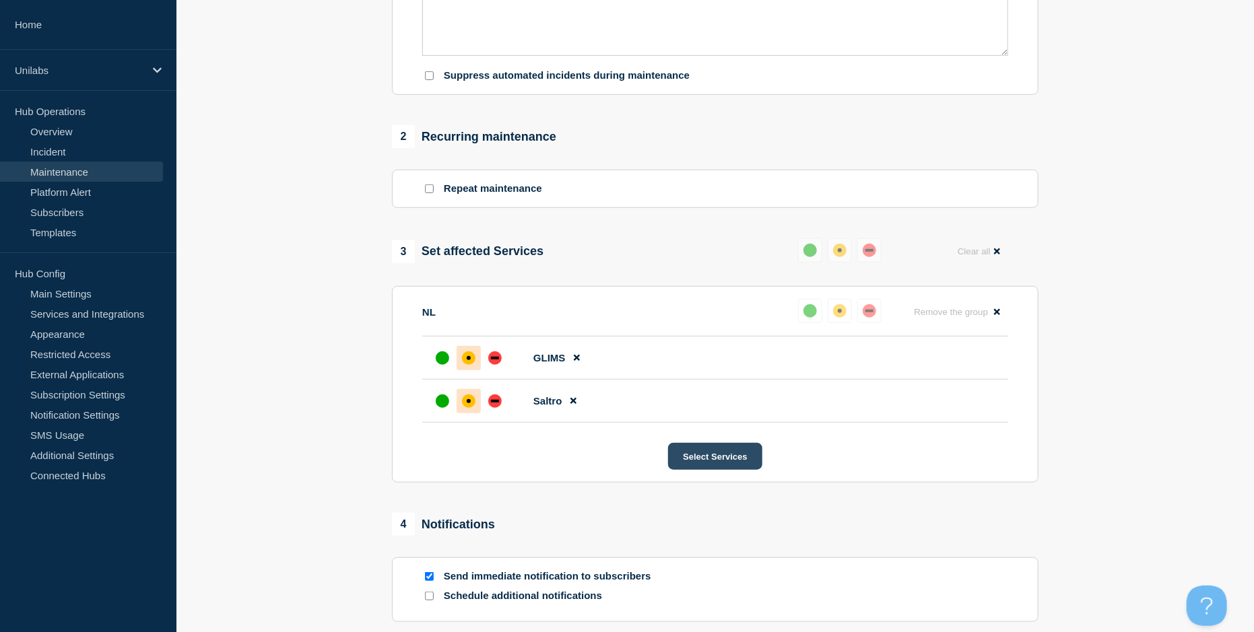
click at [716, 468] on button "Select Services" at bounding box center [715, 456] width 94 height 27
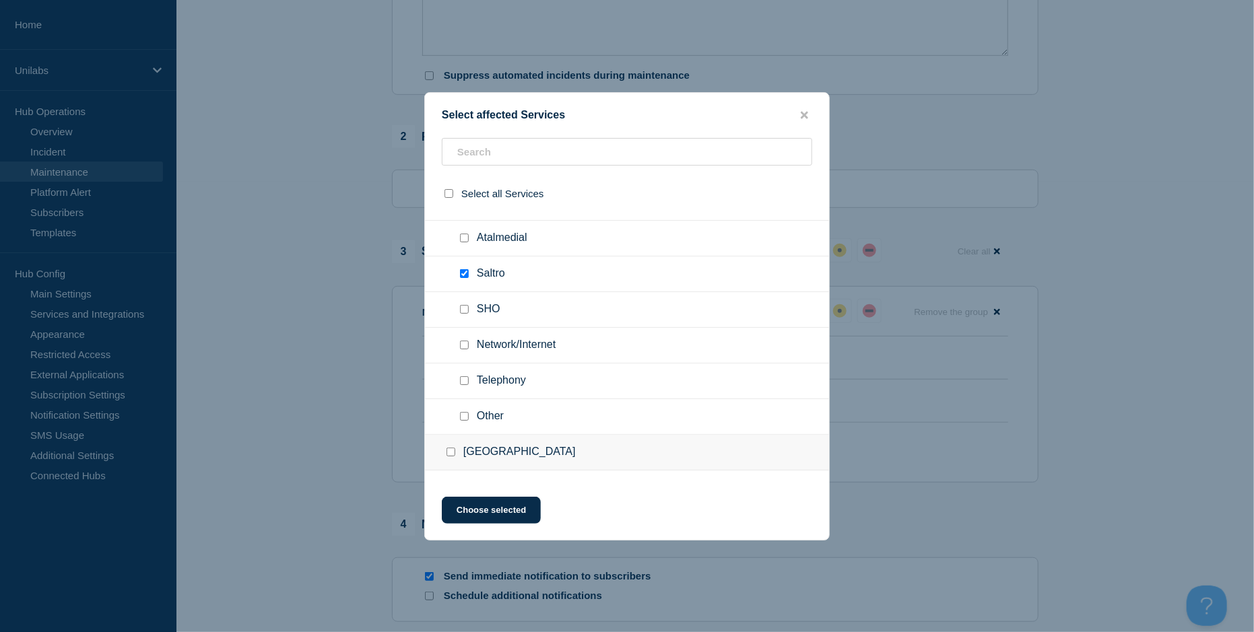
scroll to position [1414, 0]
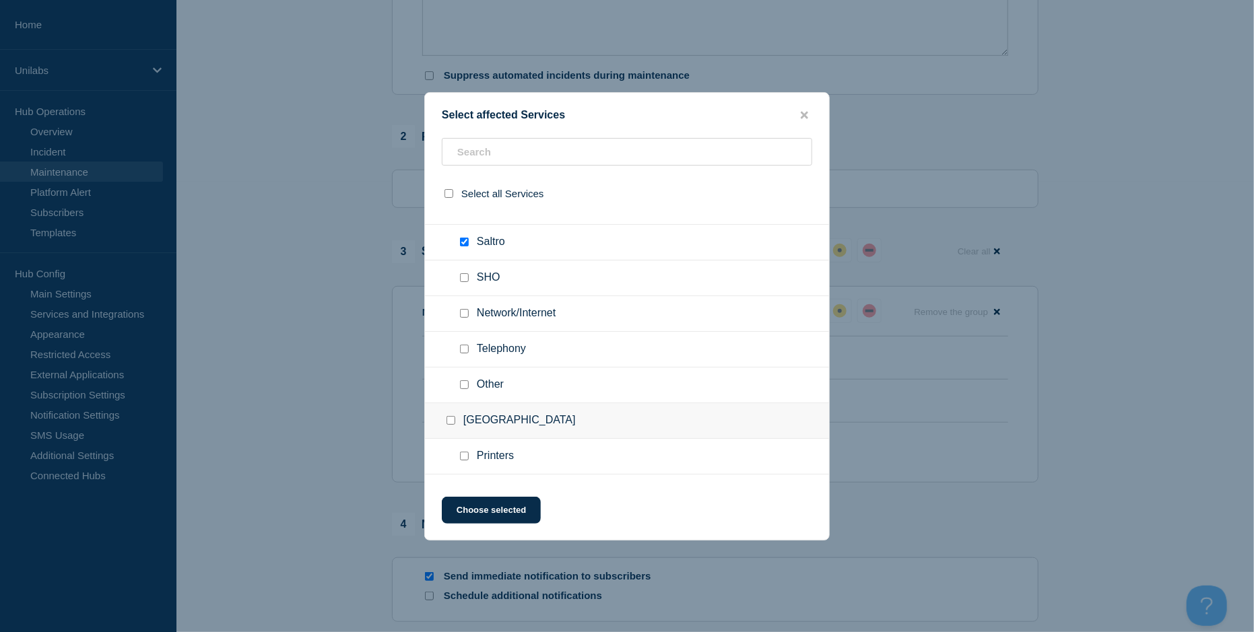
click at [465, 318] on input "Network/Internet checkbox" at bounding box center [464, 313] width 9 height 9
checkbox input "true"
click at [499, 517] on button "Choose selected" at bounding box center [491, 510] width 99 height 27
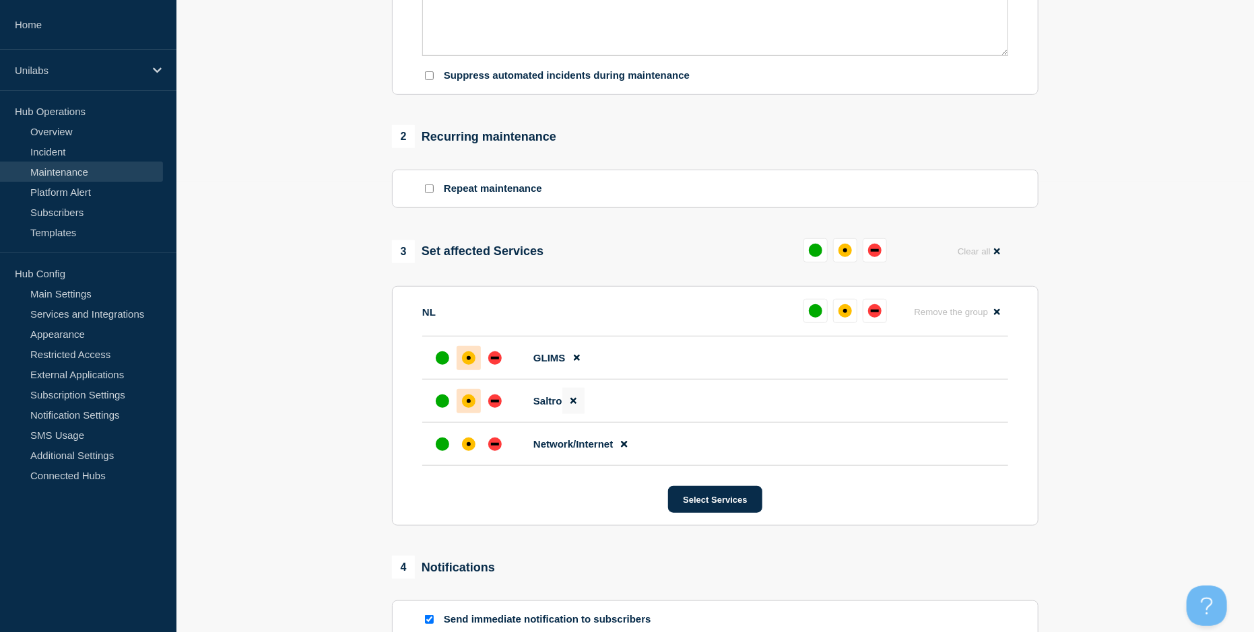
click at [576, 405] on icon at bounding box center [573, 401] width 6 height 9
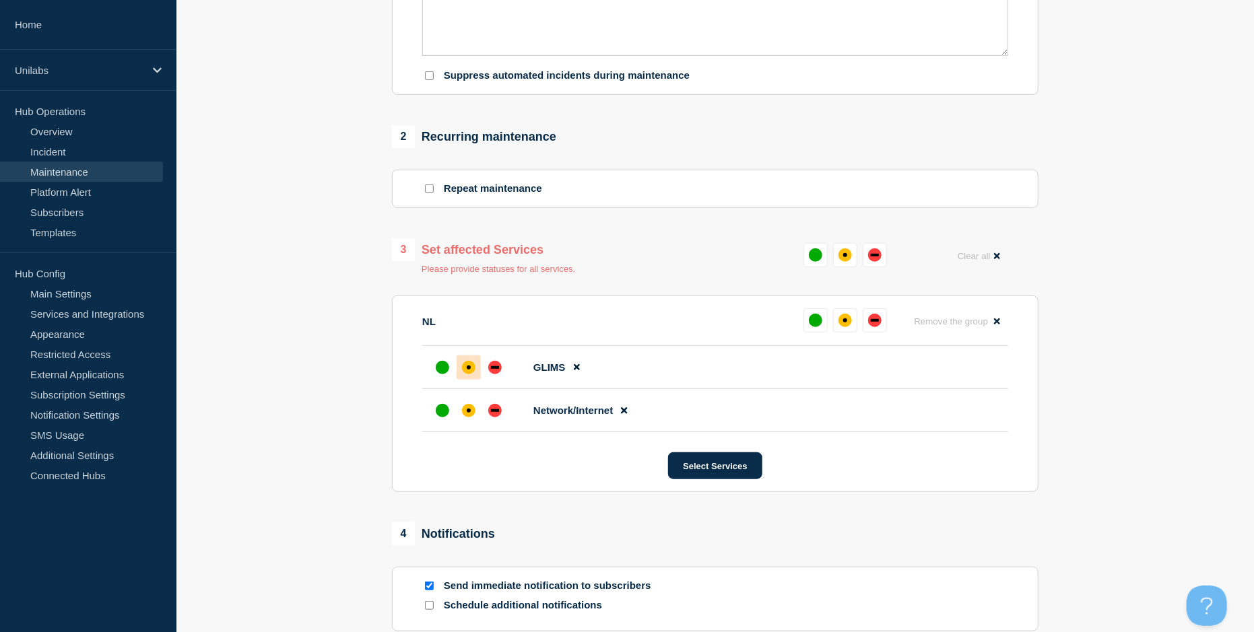
click at [881, 417] on section "1 Provide details Title (required) Service Ticket #1496523 - P1 - RDS, GLIMS an…" at bounding box center [714, 194] width 1077 height 1058
click at [465, 415] on div "affected" at bounding box center [468, 410] width 13 height 13
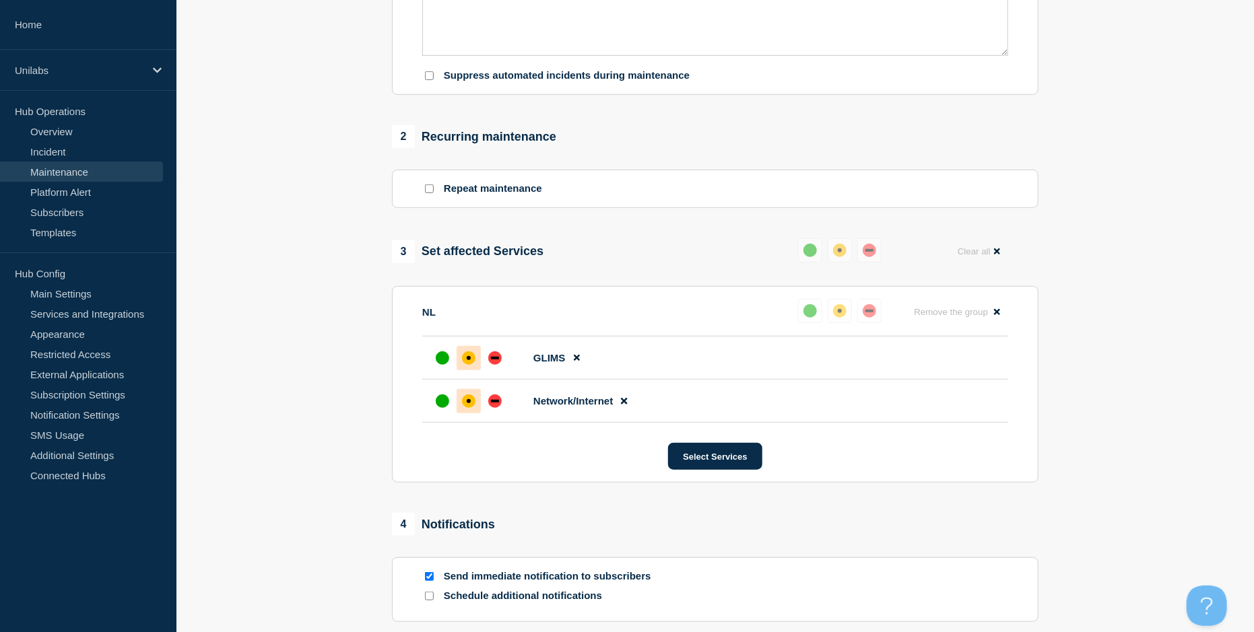
click at [503, 499] on div "1 Provide details Title (required) Service Ticket #1496523 - P1 - RDS, GLIMS an…" at bounding box center [715, 189] width 662 height 1048
click at [704, 470] on button "Select Services" at bounding box center [715, 456] width 94 height 27
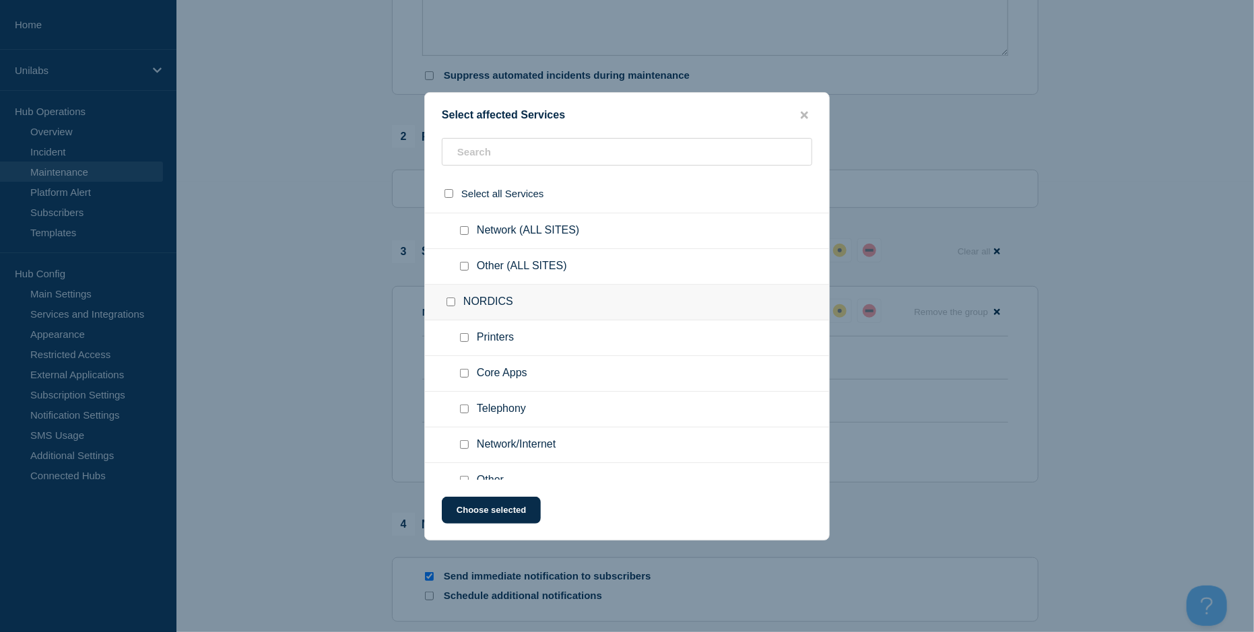
scroll to position [202, 0]
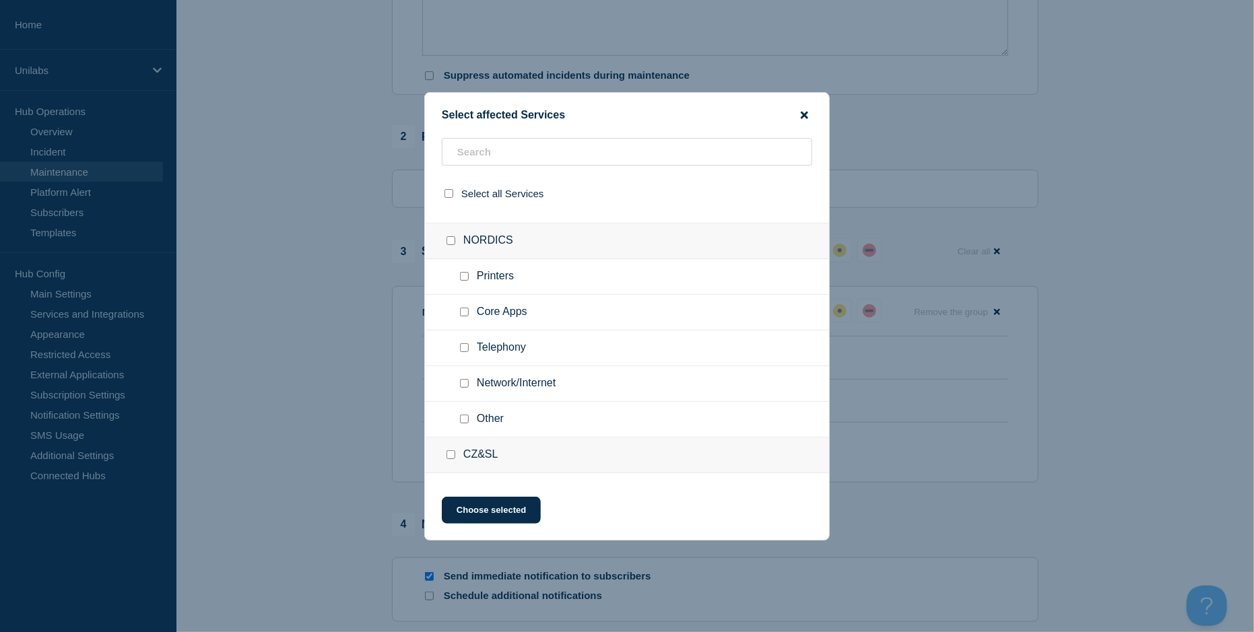
click at [802, 118] on icon "close button" at bounding box center [804, 115] width 7 height 11
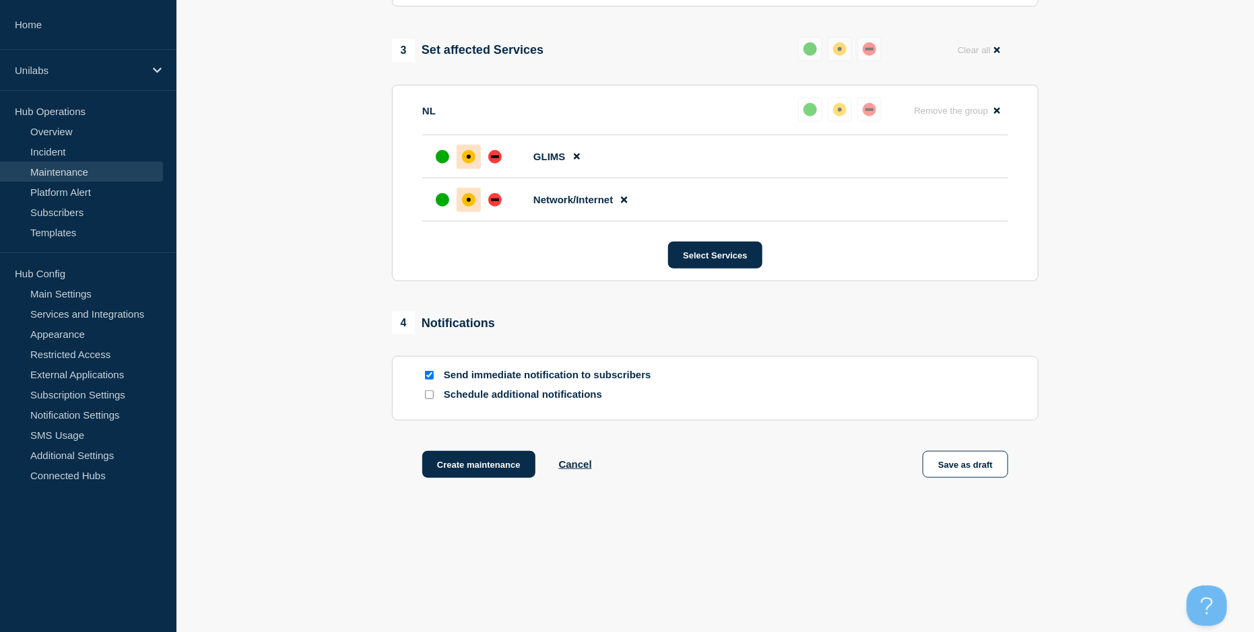
scroll to position [652, 0]
drag, startPoint x: 445, startPoint y: 378, endPoint x: 663, endPoint y: 372, distance: 218.2
click at [663, 372] on section "Send immediate notification to subscribers Schedule additional notifications" at bounding box center [715, 388] width 646 height 65
drag, startPoint x: 663, startPoint y: 372, endPoint x: 639, endPoint y: 442, distance: 73.5
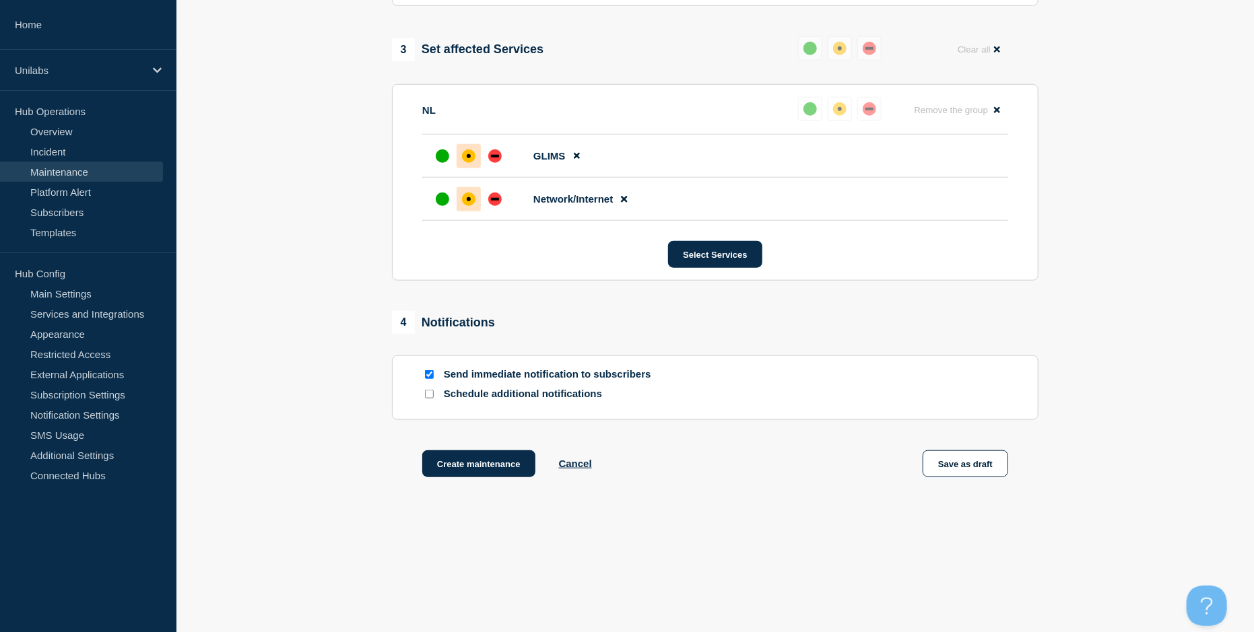
click at [424, 401] on div at bounding box center [428, 394] width 13 height 13
click at [426, 399] on input "Schedule additional notifications" at bounding box center [429, 394] width 9 height 9
checkbox input "true"
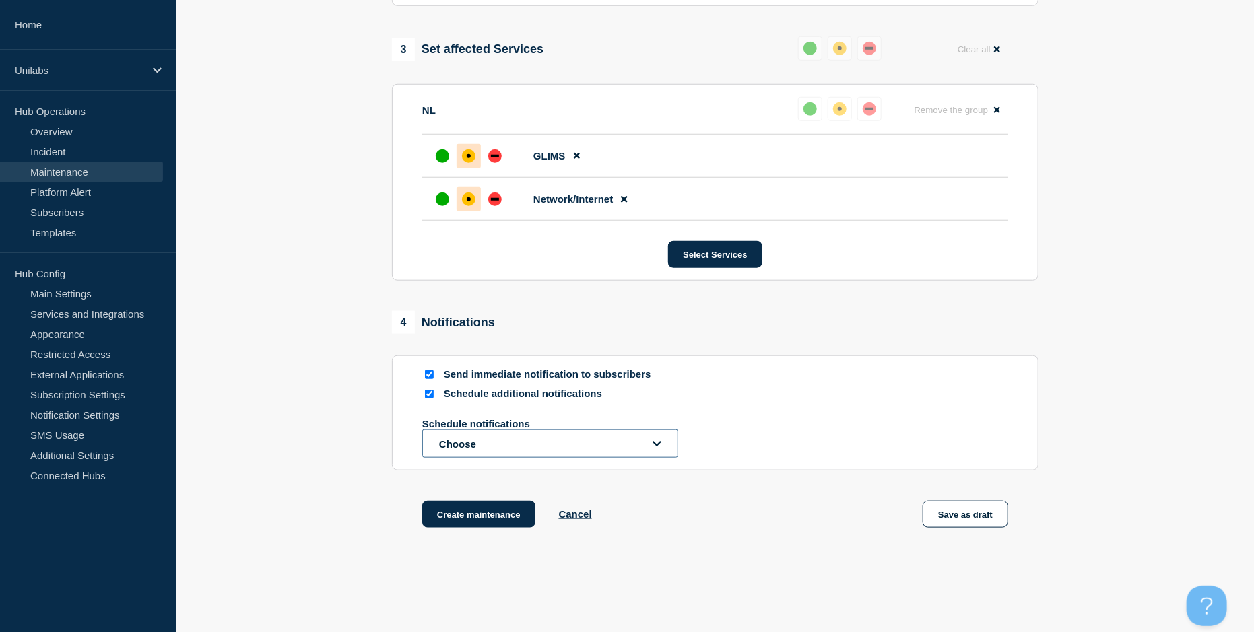
click at [479, 448] on button "Choose" at bounding box center [550, 444] width 256 height 28
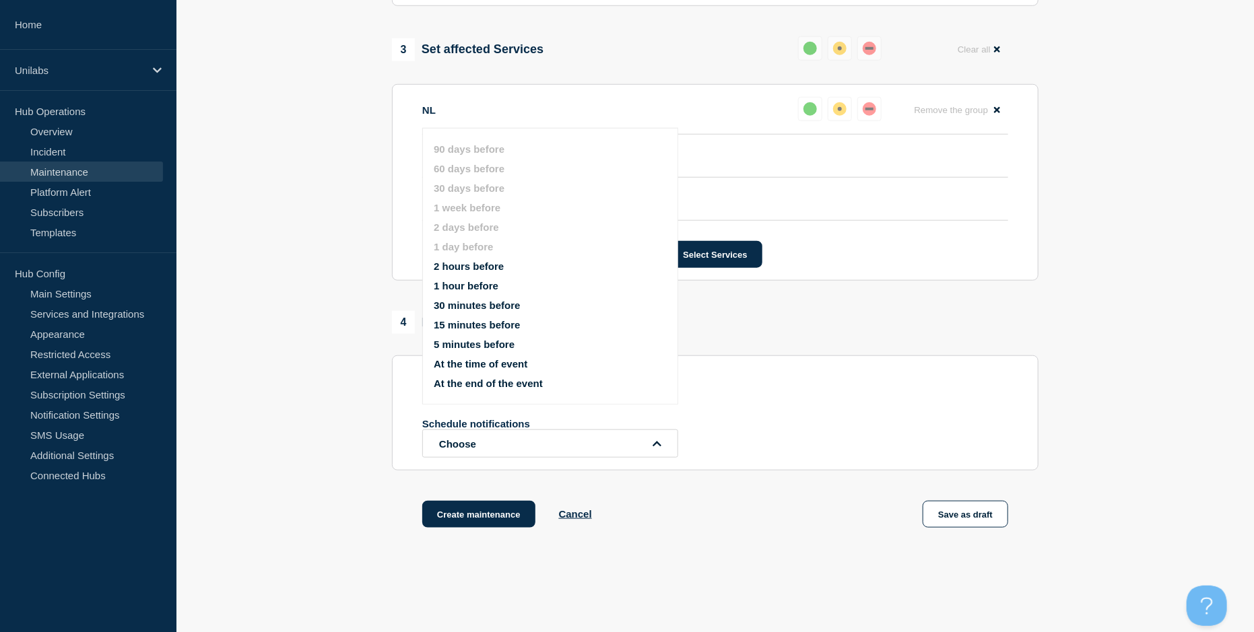
click at [490, 263] on button "2 hours before" at bounding box center [469, 266] width 70 height 11
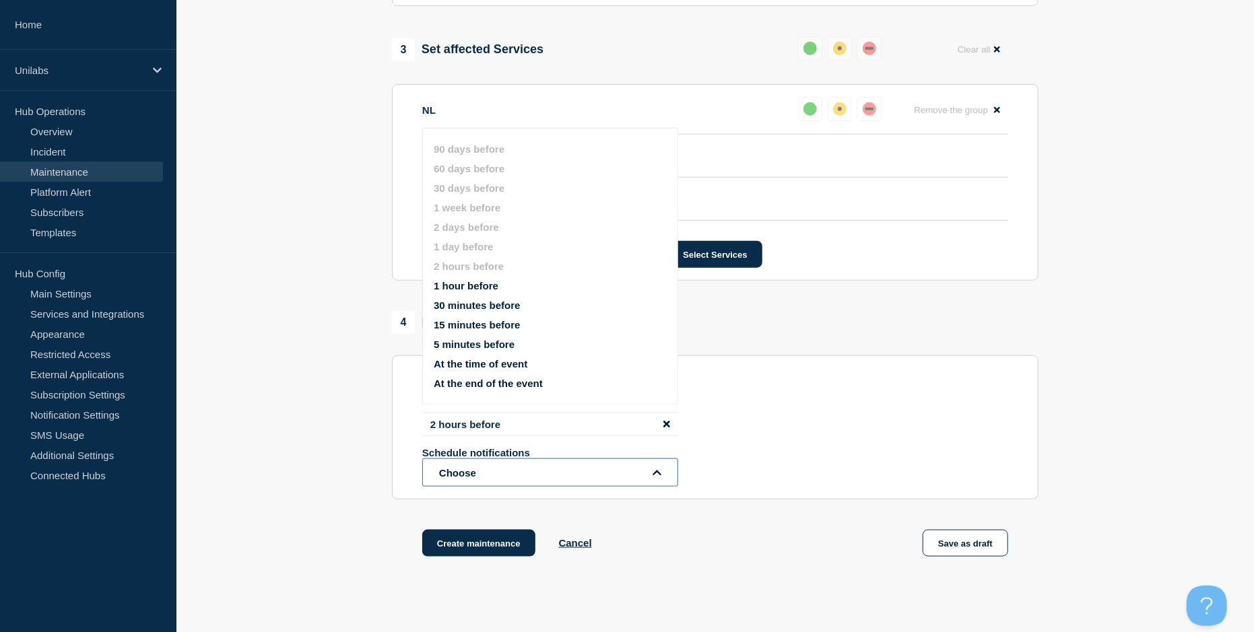
click at [626, 487] on button "Choose" at bounding box center [550, 473] width 256 height 28
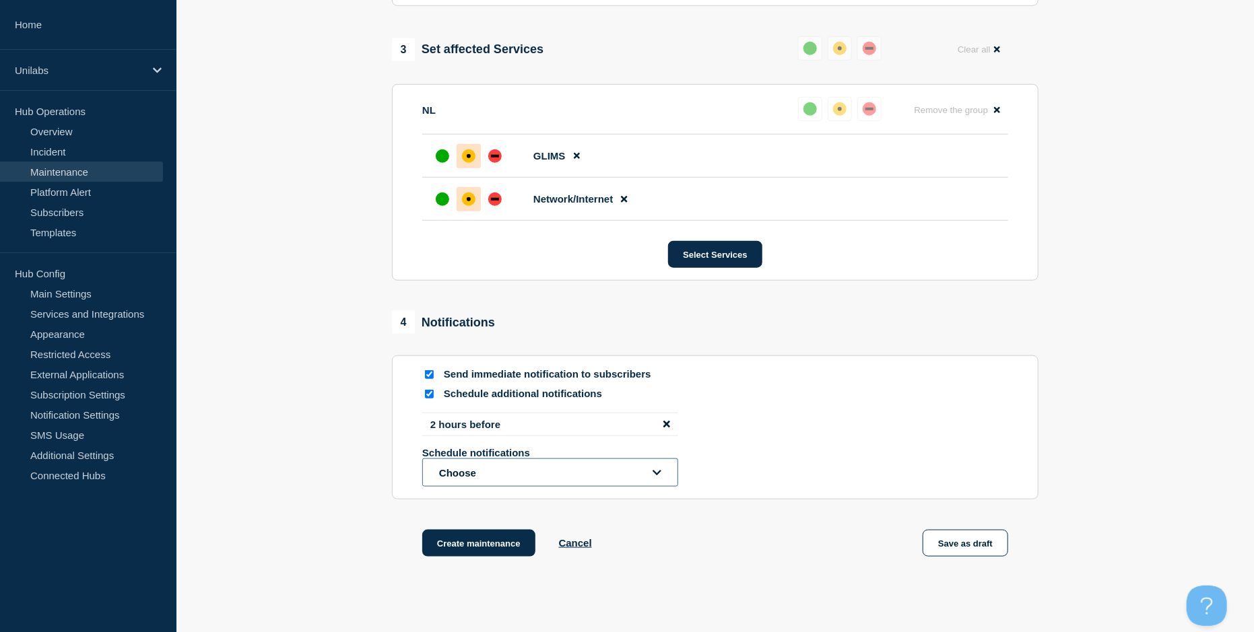
click at [638, 477] on button "Choose" at bounding box center [550, 473] width 256 height 28
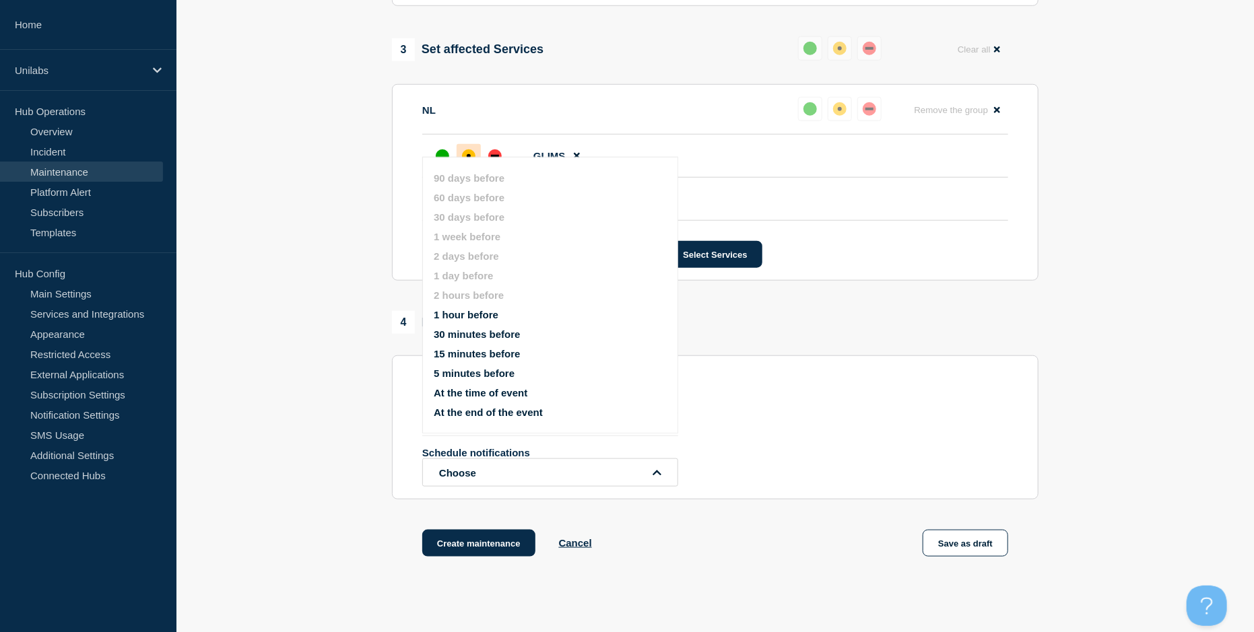
click at [799, 419] on div "2 hours before Schedule notifications Choose 90 days before 60 days before 30 d…" at bounding box center [715, 450] width 586 height 74
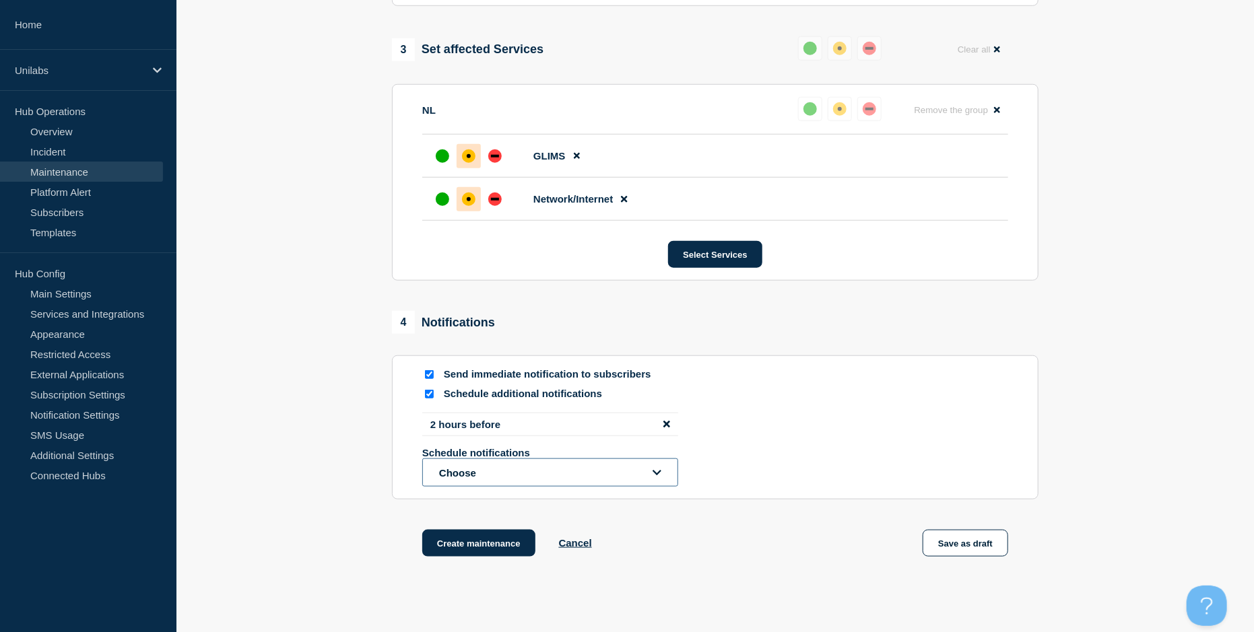
click at [663, 473] on button "Choose" at bounding box center [550, 473] width 256 height 28
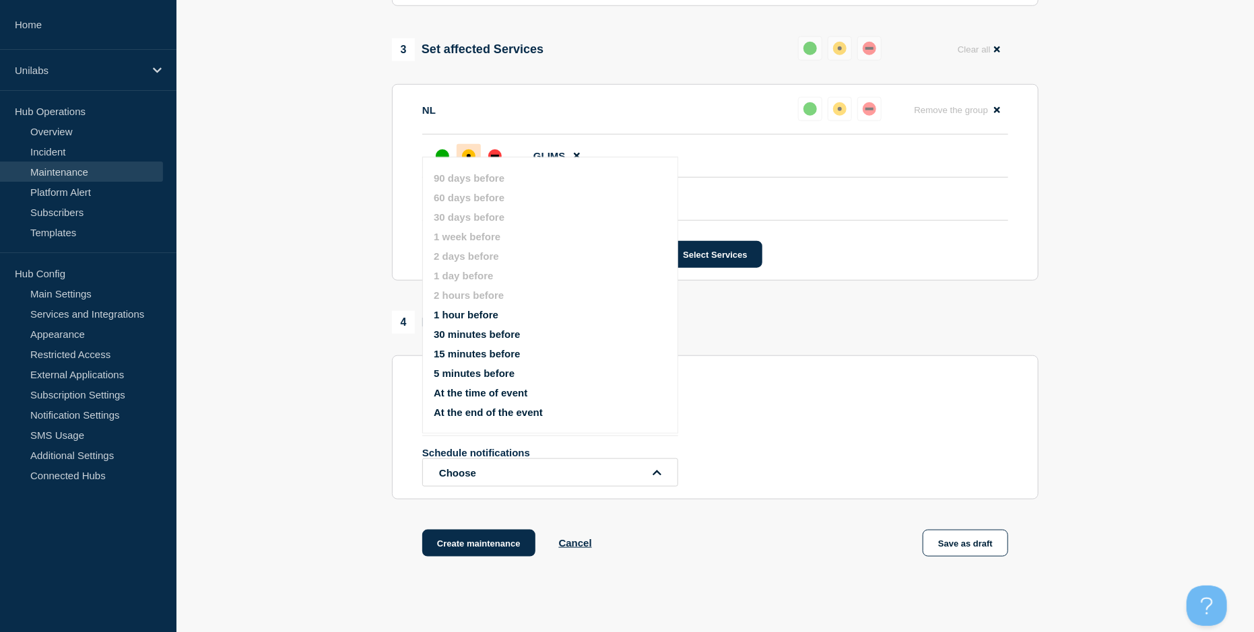
click at [466, 315] on button "1 hour before" at bounding box center [466, 314] width 65 height 11
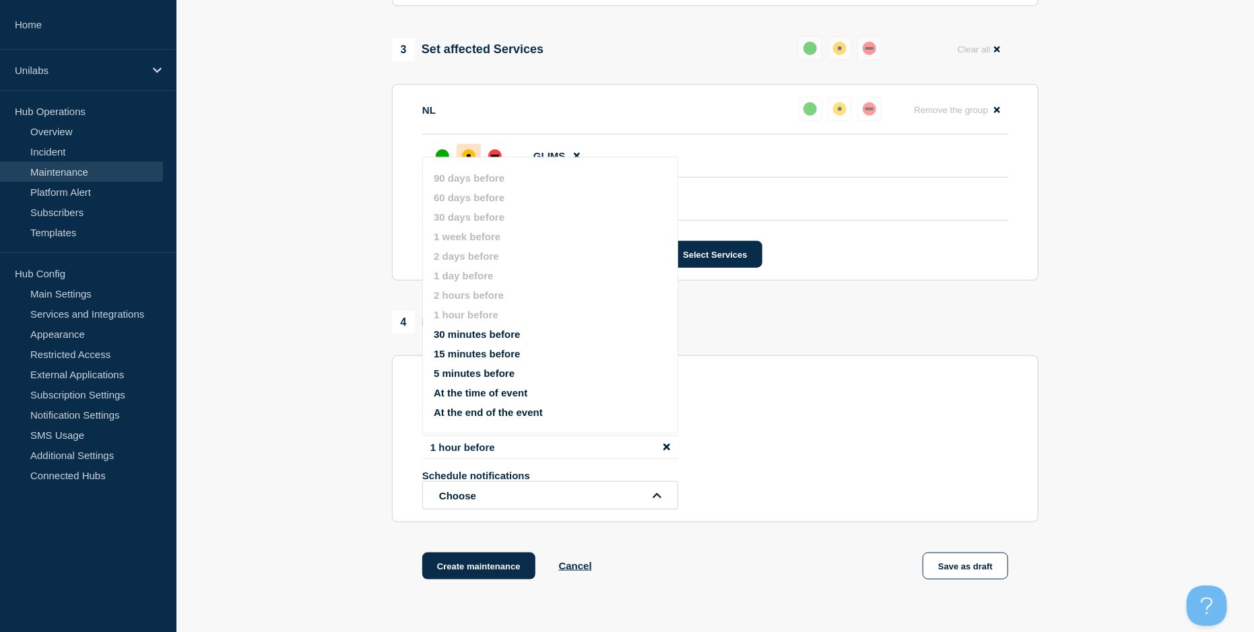
drag, startPoint x: 898, startPoint y: 471, endPoint x: 850, endPoint y: 485, distance: 50.0
click at [881, 471] on div "2 hours before 1 hour before Schedule notifications Choose 90 days before 60 da…" at bounding box center [715, 461] width 586 height 97
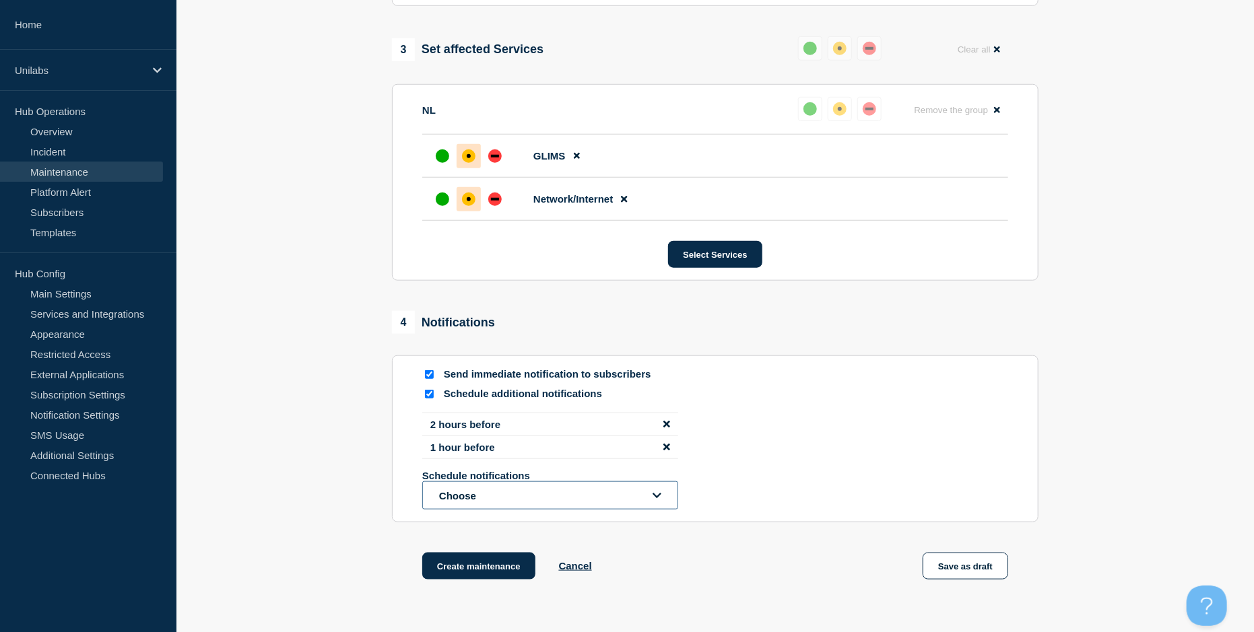
click at [655, 506] on button "Choose" at bounding box center [550, 495] width 256 height 28
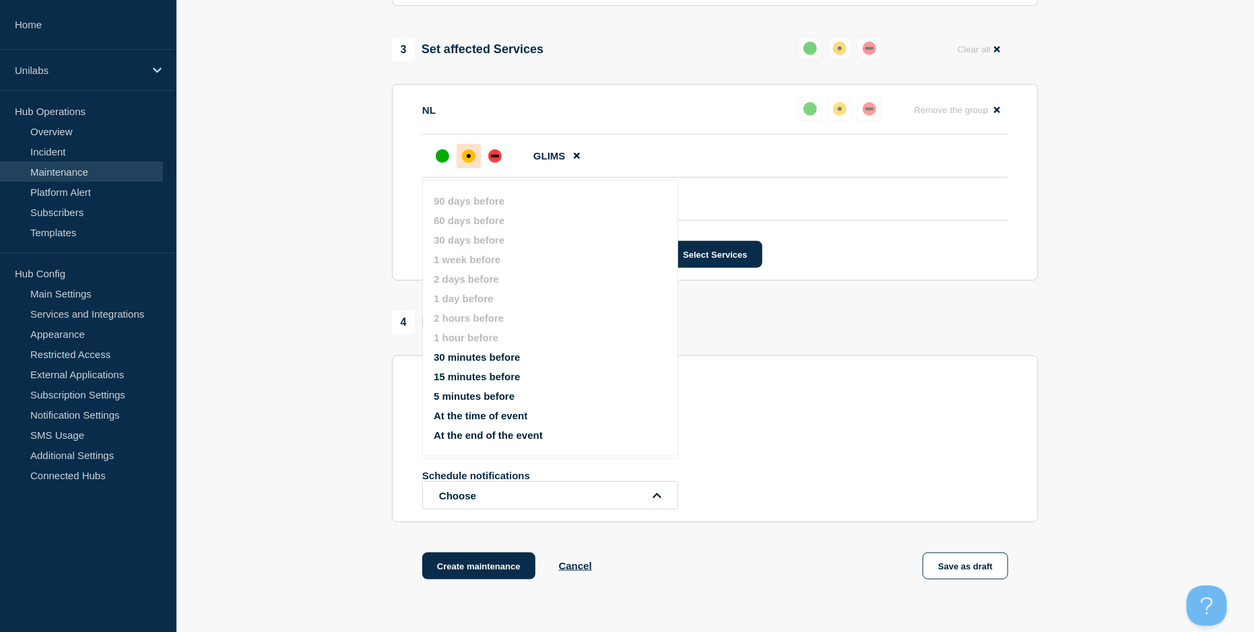
click at [509, 357] on button "30 minutes before" at bounding box center [477, 356] width 86 height 11
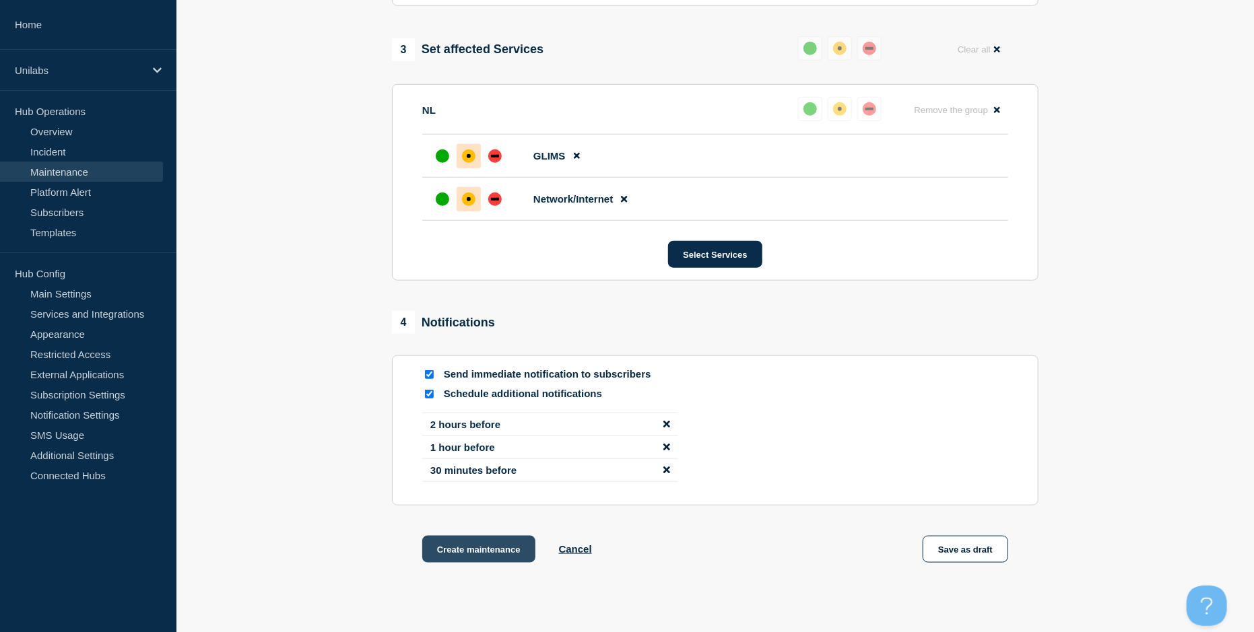
click at [490, 552] on button "Create maintenance" at bounding box center [478, 549] width 113 height 27
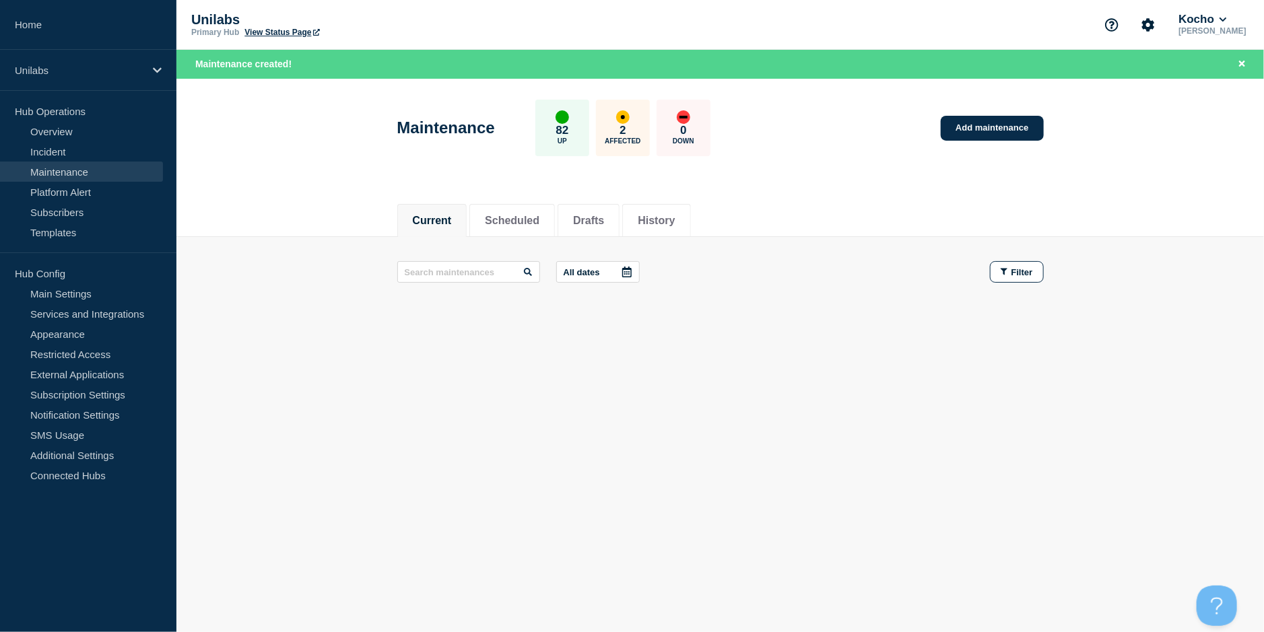
click at [505, 200] on div "Current Scheduled Drafts History" at bounding box center [720, 214] width 646 height 46
click at [504, 207] on li "Scheduled" at bounding box center [512, 220] width 86 height 33
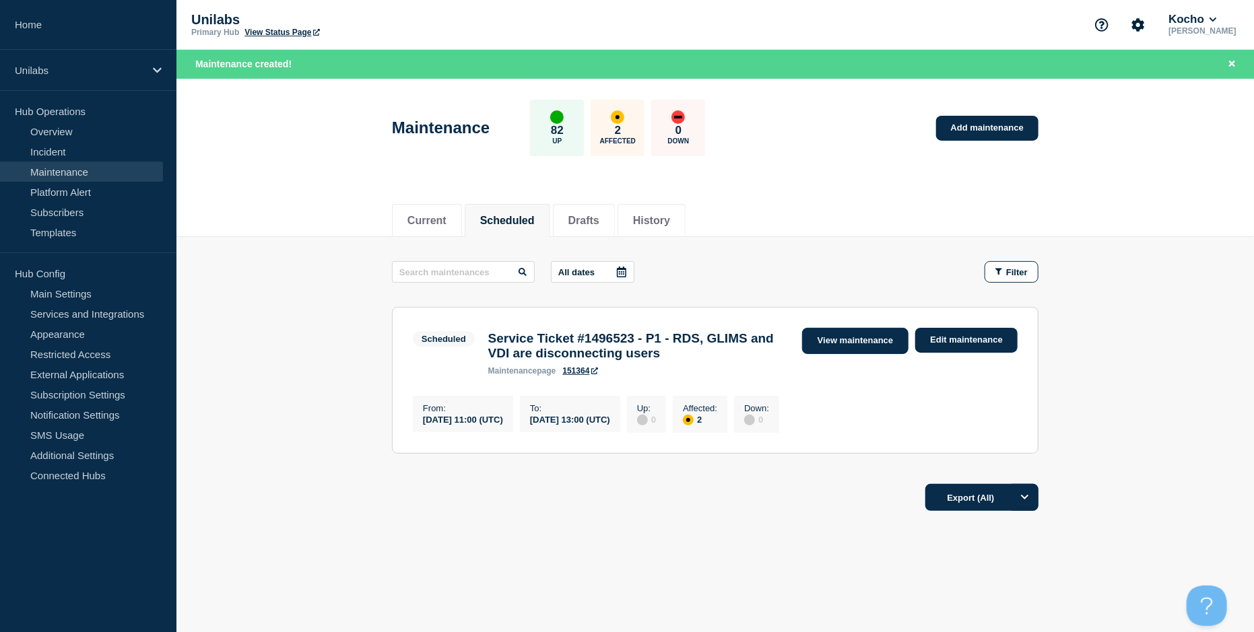
click at [843, 343] on link "View maintenance" at bounding box center [855, 341] width 106 height 26
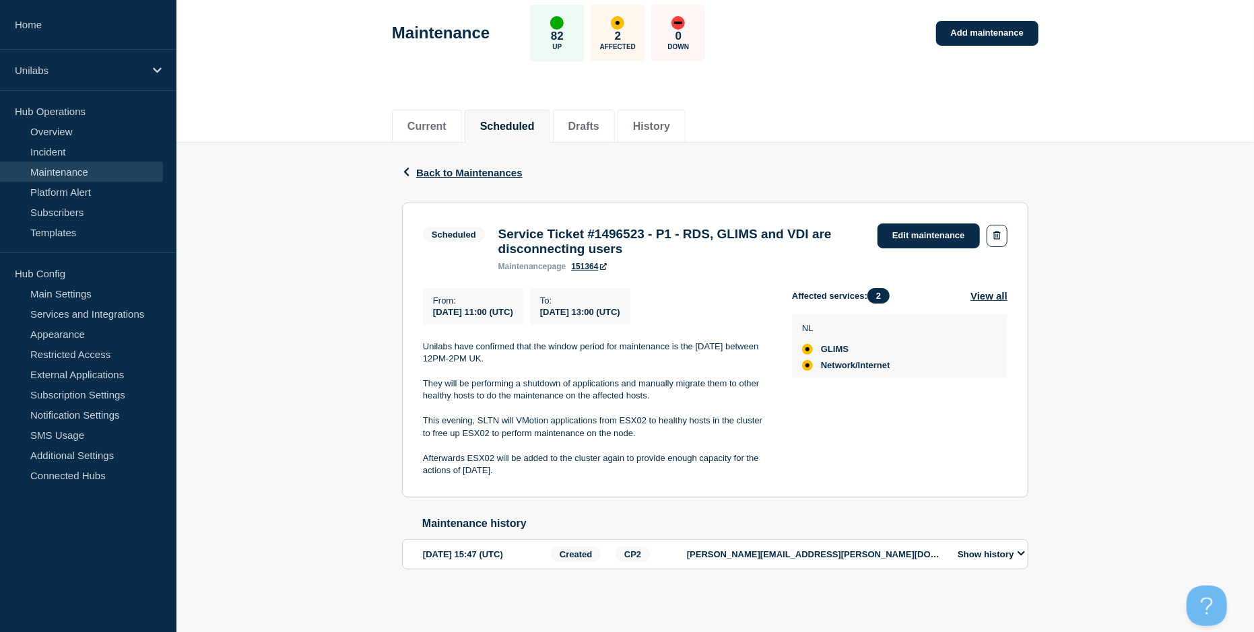
scroll to position [77, 0]
click at [306, 440] on div "Back Back to Maintenances Scheduled Service Ticket #1496523 - P1 - RDS, GLIMS a…" at bounding box center [714, 377] width 1077 height 469
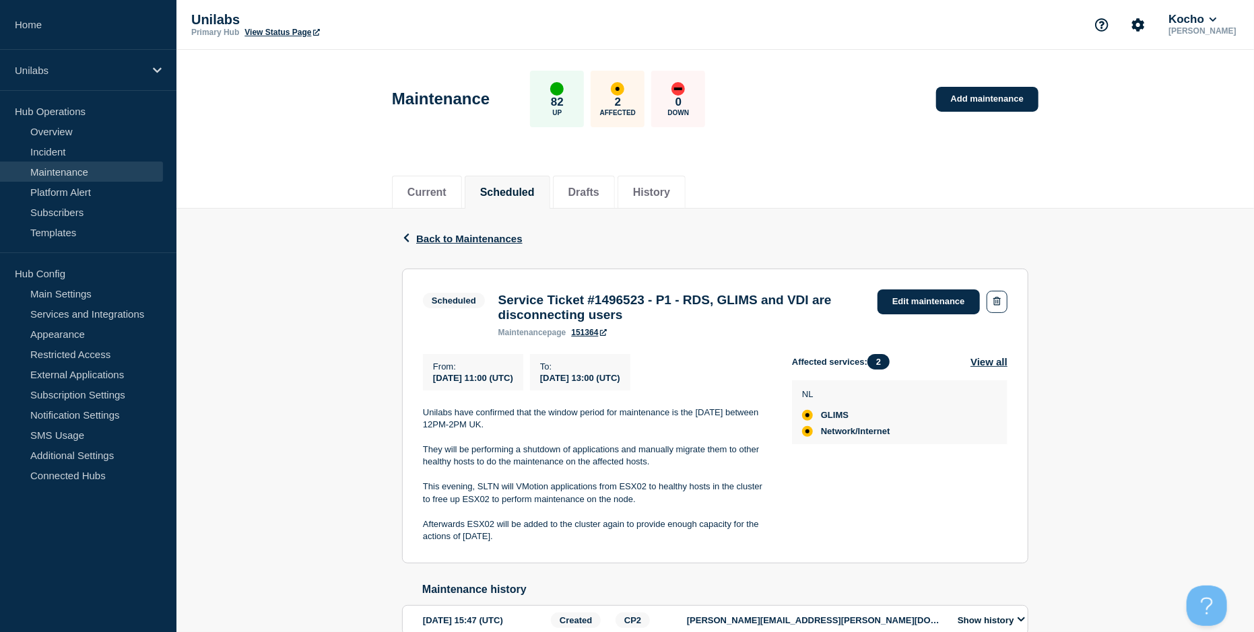
click at [881, 290] on div "Back Back to Maintenances Scheduled Service Ticket #1496523 - P1 - RDS, GLIMS a…" at bounding box center [714, 443] width 1077 height 469
click at [312, 313] on div "Back Back to Maintenances Scheduled Service Ticket #1496523 - P1 - RDS, GLIMS a…" at bounding box center [714, 443] width 1077 height 469
click at [210, 14] on p "Unilabs" at bounding box center [325, 19] width 269 height 15
click at [280, 28] on link "View Status Page" at bounding box center [281, 32] width 75 height 9
